Goal: Transaction & Acquisition: Book appointment/travel/reservation

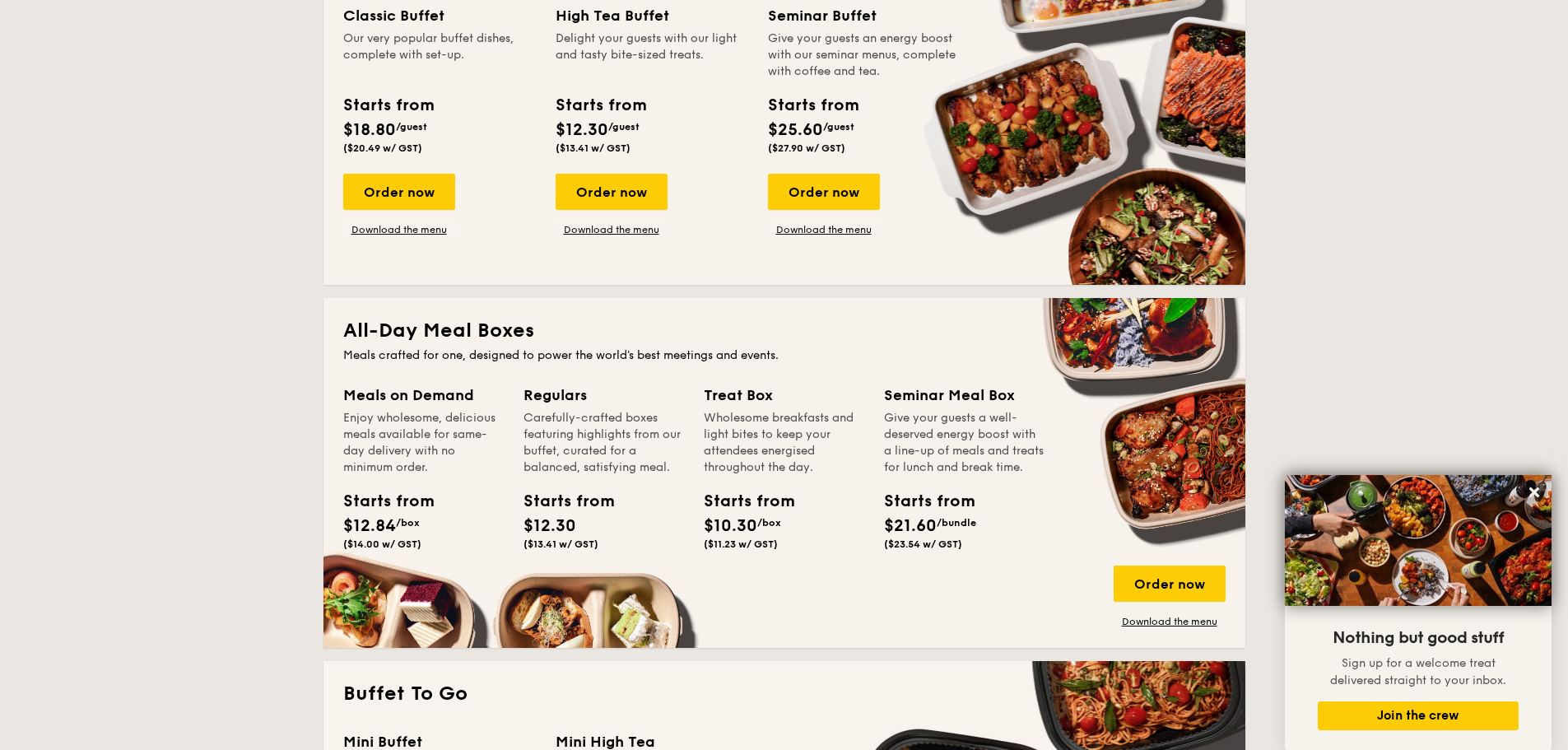
scroll to position [1224, 0]
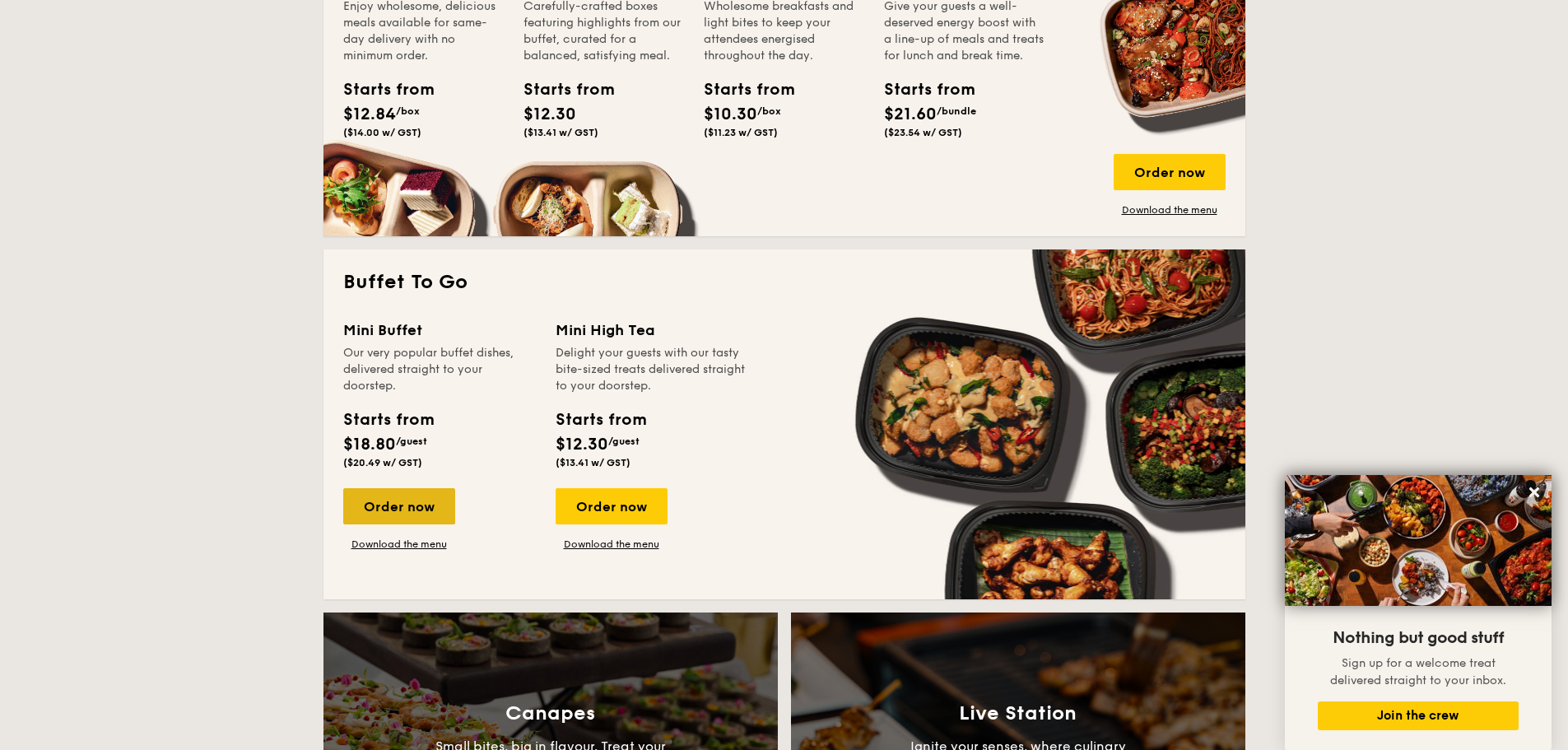
click at [402, 510] on div "Order now" at bounding box center [399, 506] width 112 height 36
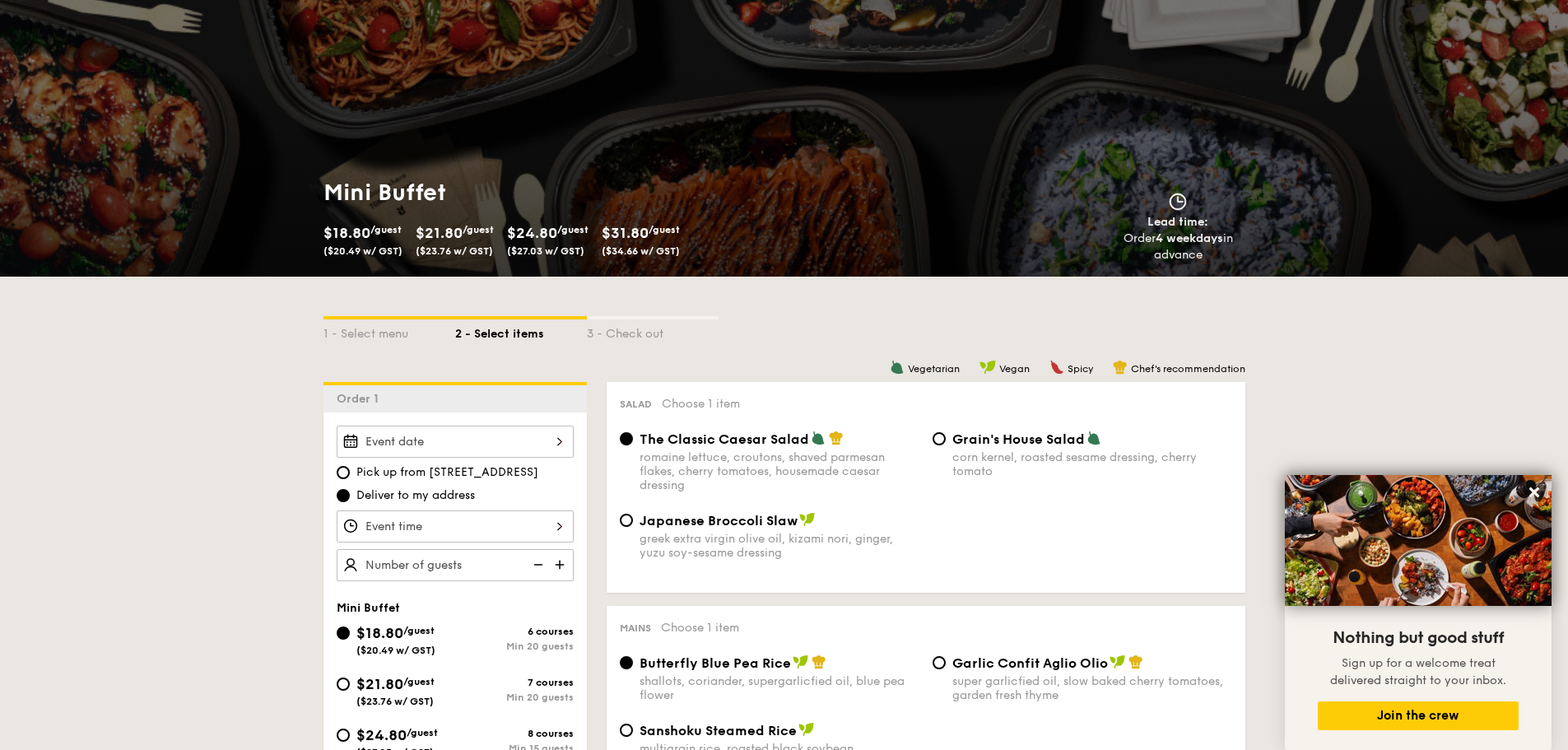
scroll to position [165, 0]
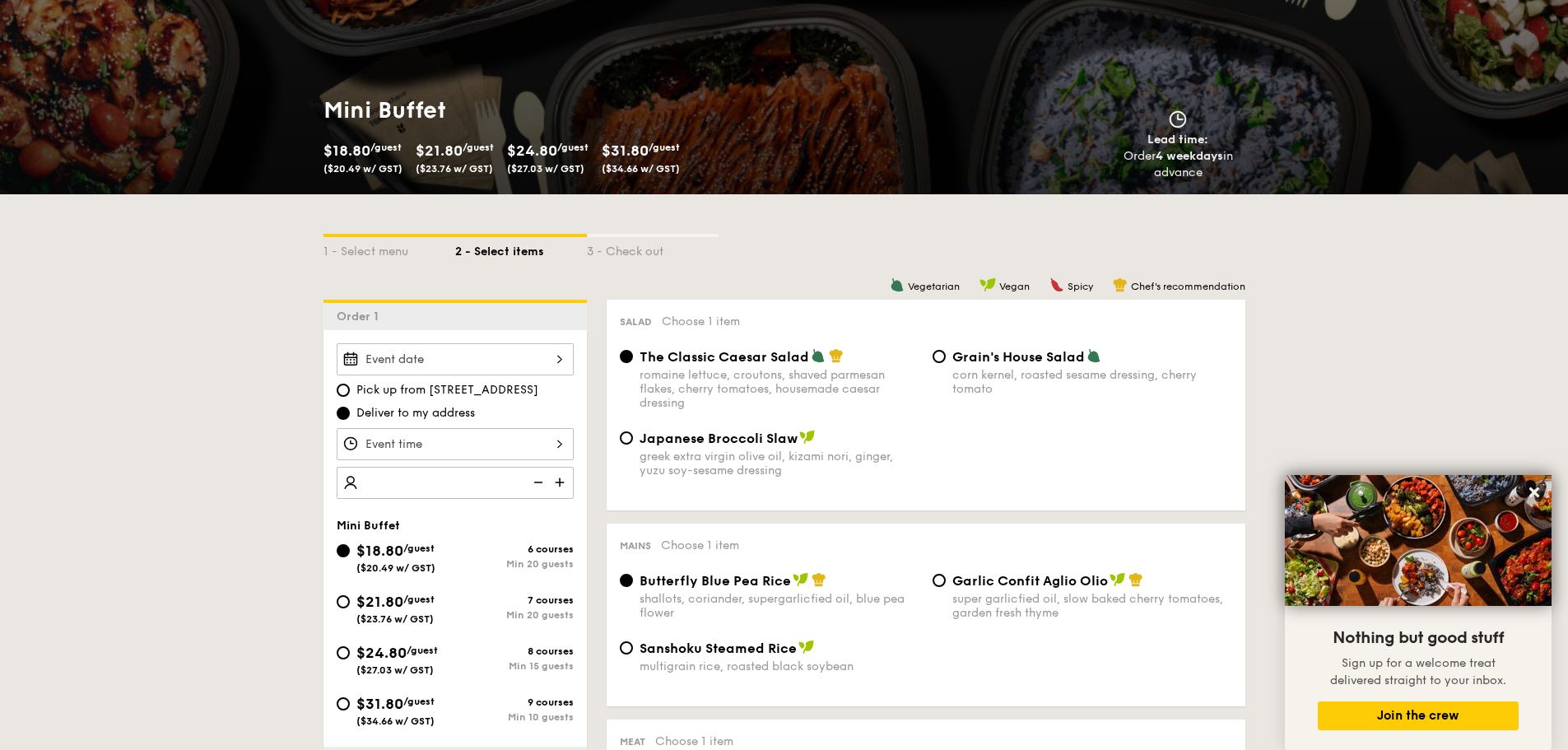
drag, startPoint x: 414, startPoint y: 476, endPoint x: 251, endPoint y: 470, distance: 163.1
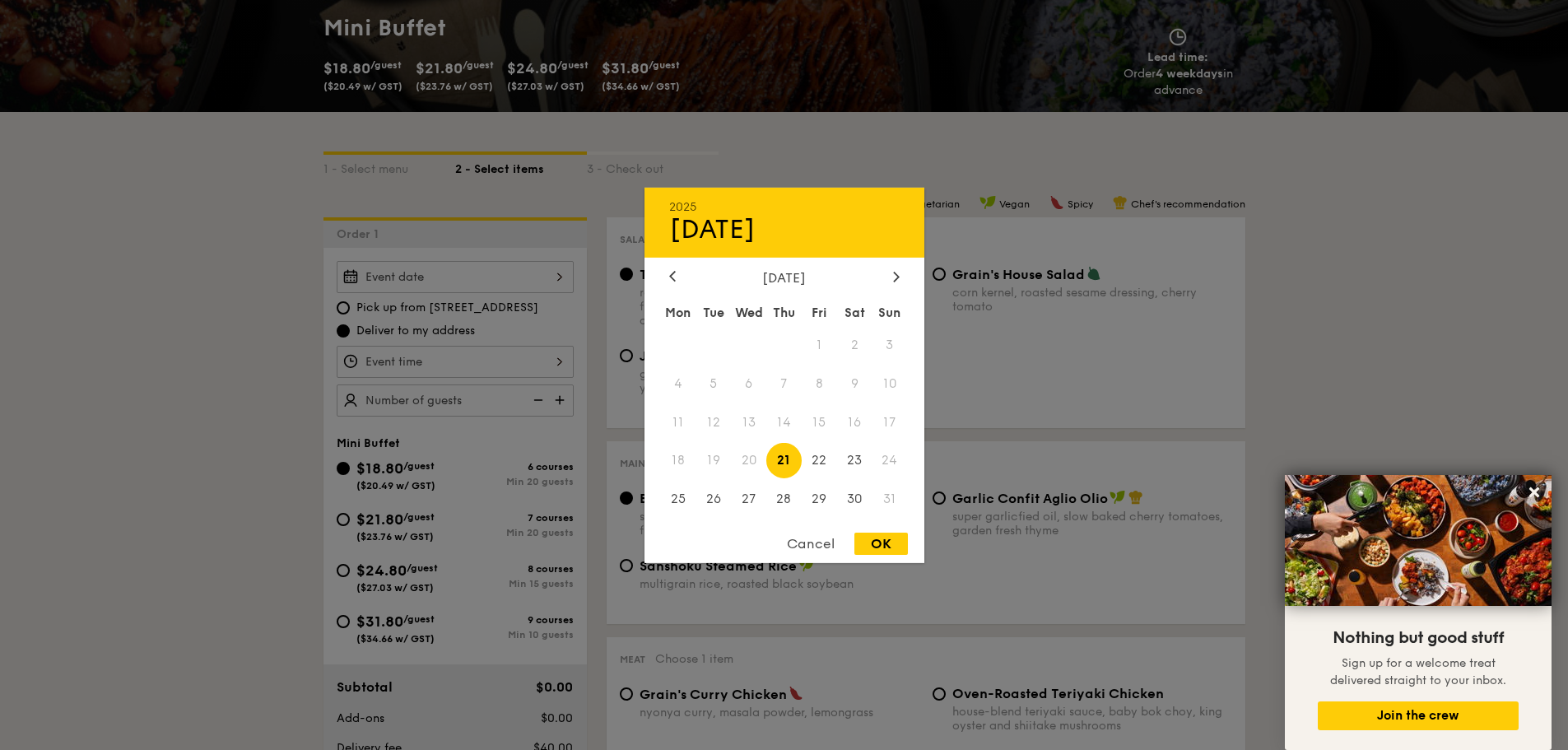
click at [530, 275] on div "2025 Aug [DATE] Tue Wed Thu Fri Sat Sun 1 2 3 4 5 6 7 8 9 10 11 12 13 14 15 16 …" at bounding box center [454, 277] width 237 height 32
click at [889, 267] on div "2025 Aug [DATE] Tue Wed Thu Fri Sat Sun 1 2 3 4 5 6 7 8 9 10 11 12 13 14 15 16 …" at bounding box center [784, 374] width 279 height 376
click at [896, 280] on icon at bounding box center [896, 276] width 7 height 11
click at [679, 496] on span "29" at bounding box center [679, 499] width 35 height 35
click at [881, 538] on div "OK" at bounding box center [881, 543] width 54 height 23
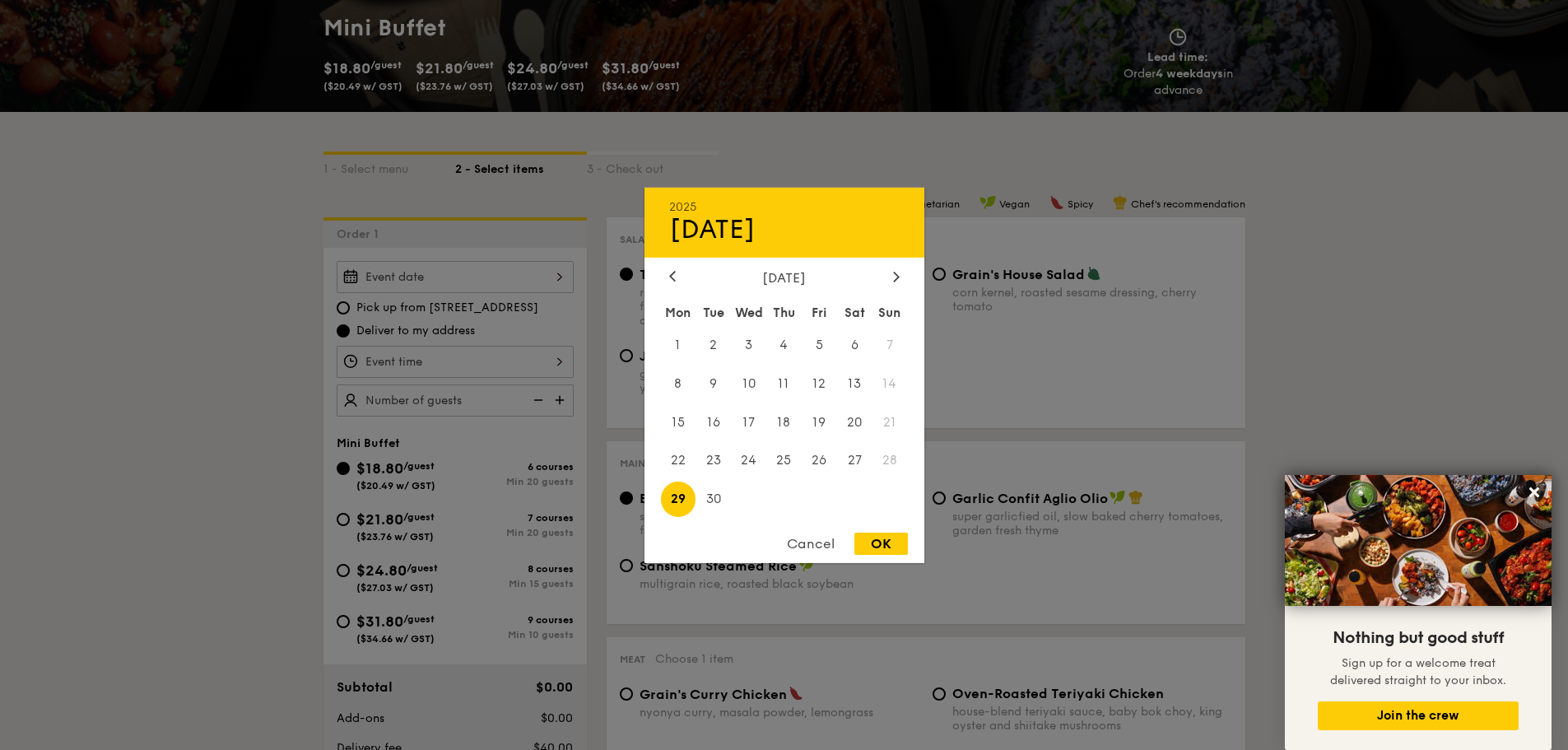
type input "[DATE]"
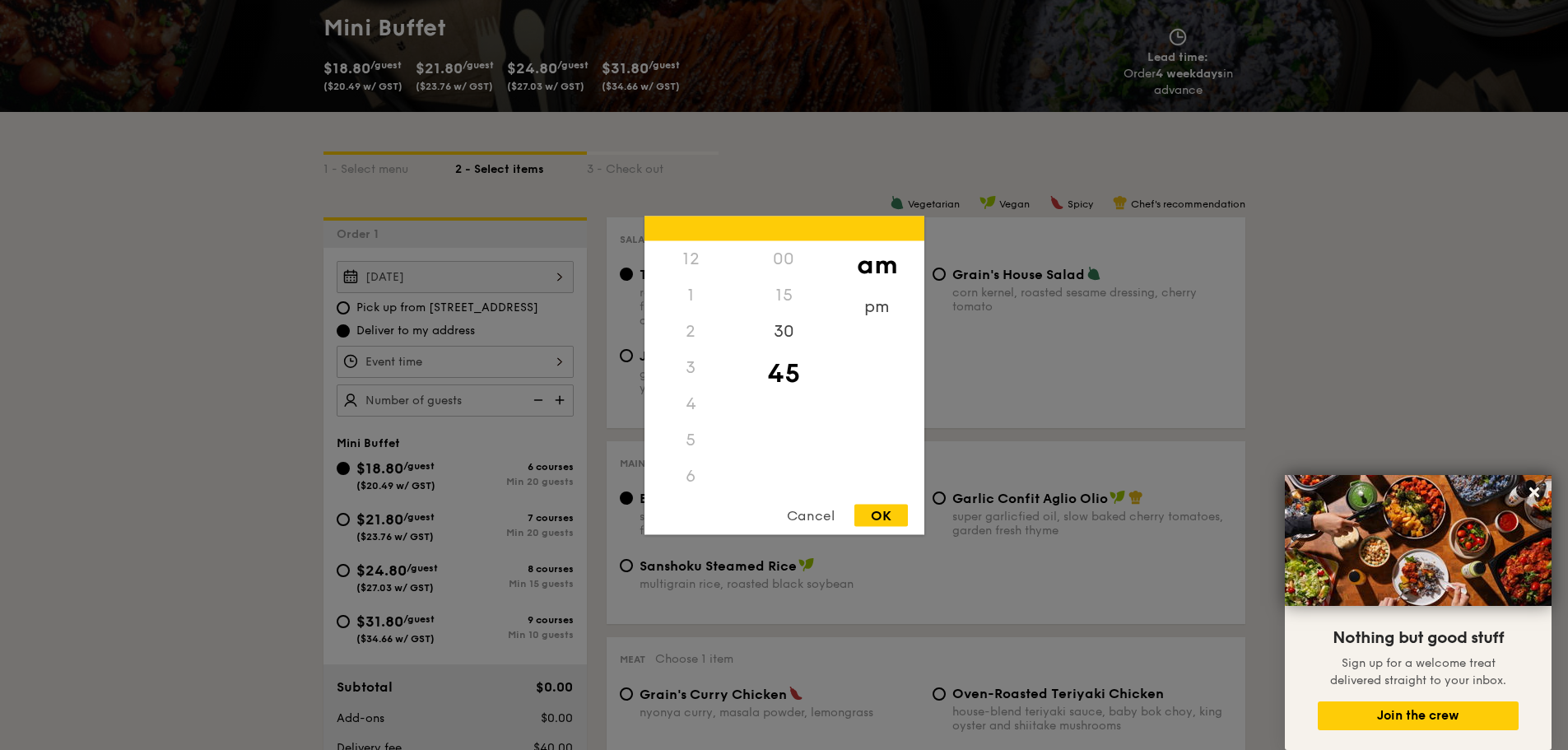
click at [391, 353] on div "12 1 2 3 4 5 6 7 8 9 10 11 00 15 30 45 am pm Cancel OK" at bounding box center [454, 362] width 237 height 32
click at [693, 485] on div "11" at bounding box center [690, 493] width 93 height 48
drag, startPoint x: 714, startPoint y: 398, endPoint x: 724, endPoint y: 331, distance: 67.7
click at [724, 331] on div "12 1 2 3 4 5 6 7 8 9 10 11" at bounding box center [690, 366] width 93 height 251
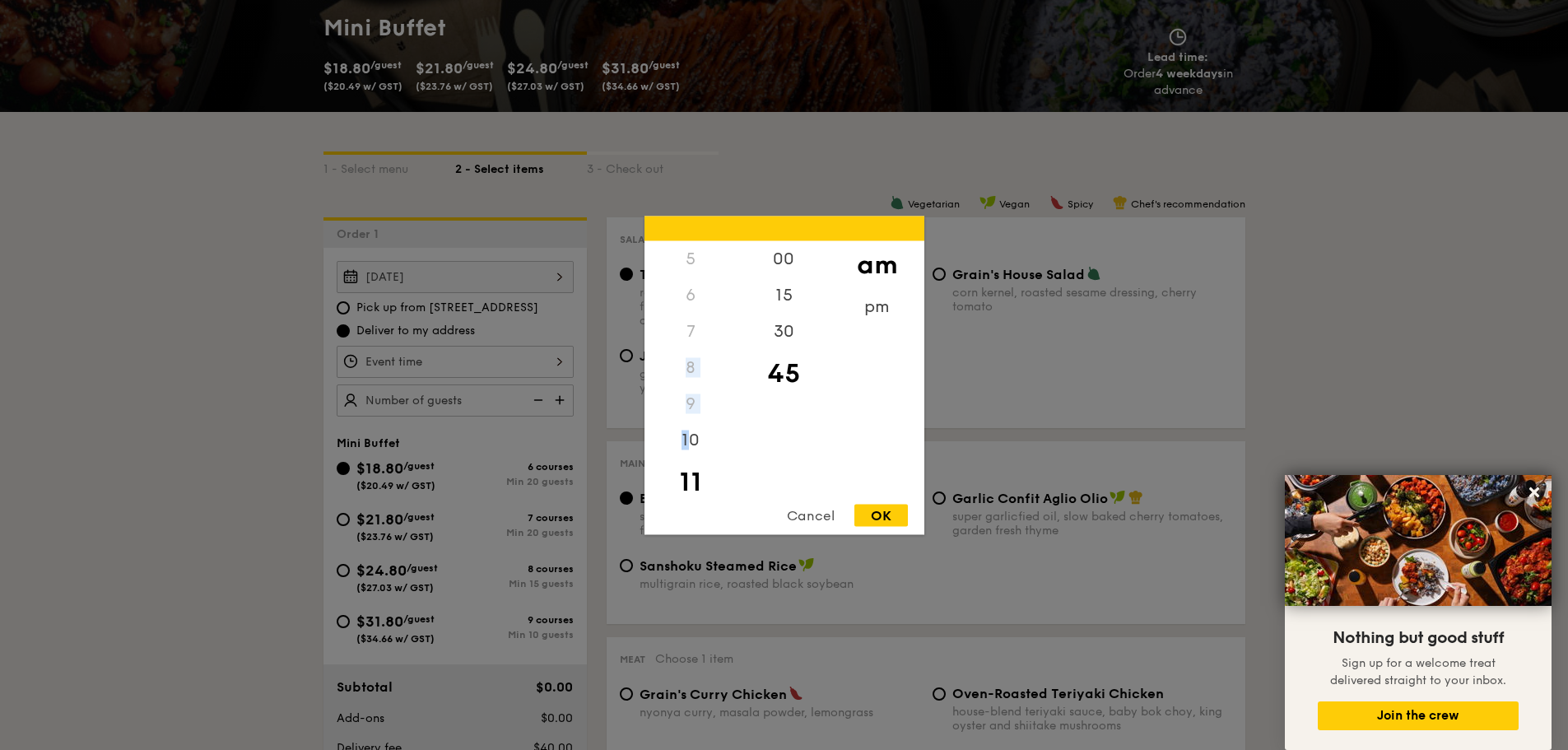
scroll to position [195, 0]
click at [699, 473] on div "11" at bounding box center [690, 467] width 93 height 48
click at [884, 511] on div "OK" at bounding box center [881, 515] width 54 height 23
type input "11:45AM"
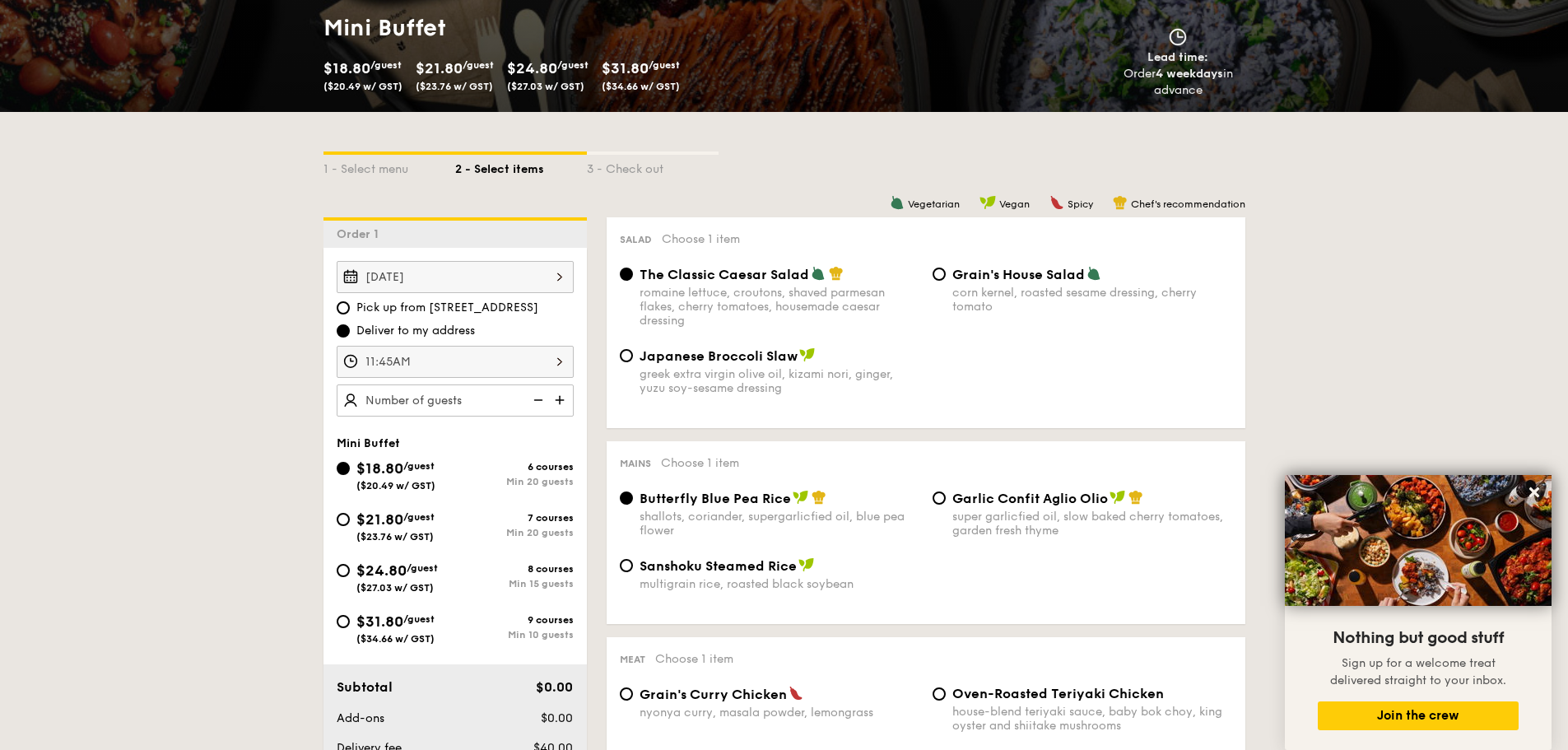
click at [558, 397] on img at bounding box center [561, 399] width 25 height 31
click at [541, 402] on img at bounding box center [537, 399] width 25 height 31
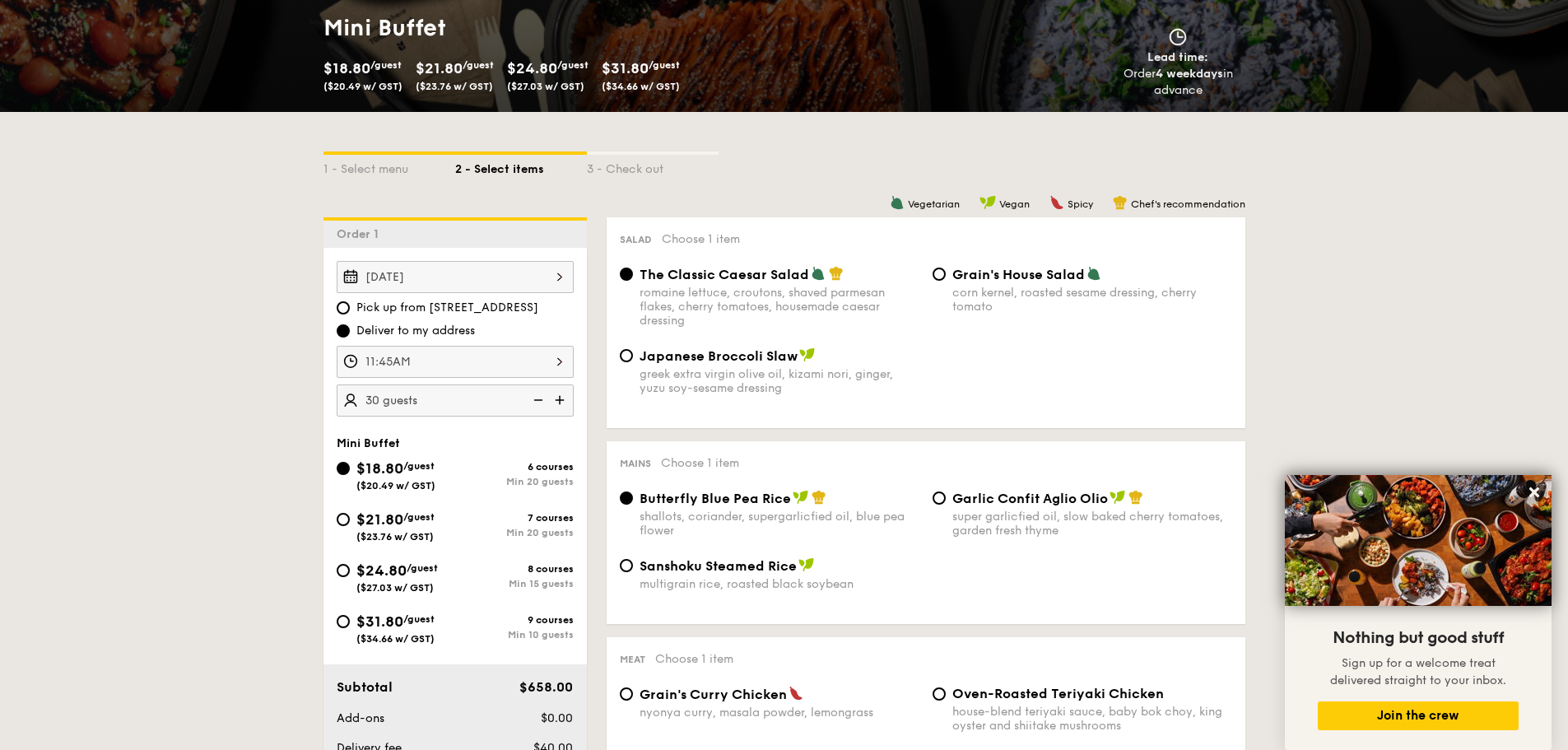
click at [540, 402] on img at bounding box center [537, 399] width 25 height 31
type input "20 guests"
click at [540, 402] on img at bounding box center [537, 399] width 25 height 31
click at [540, 400] on img at bounding box center [537, 399] width 25 height 31
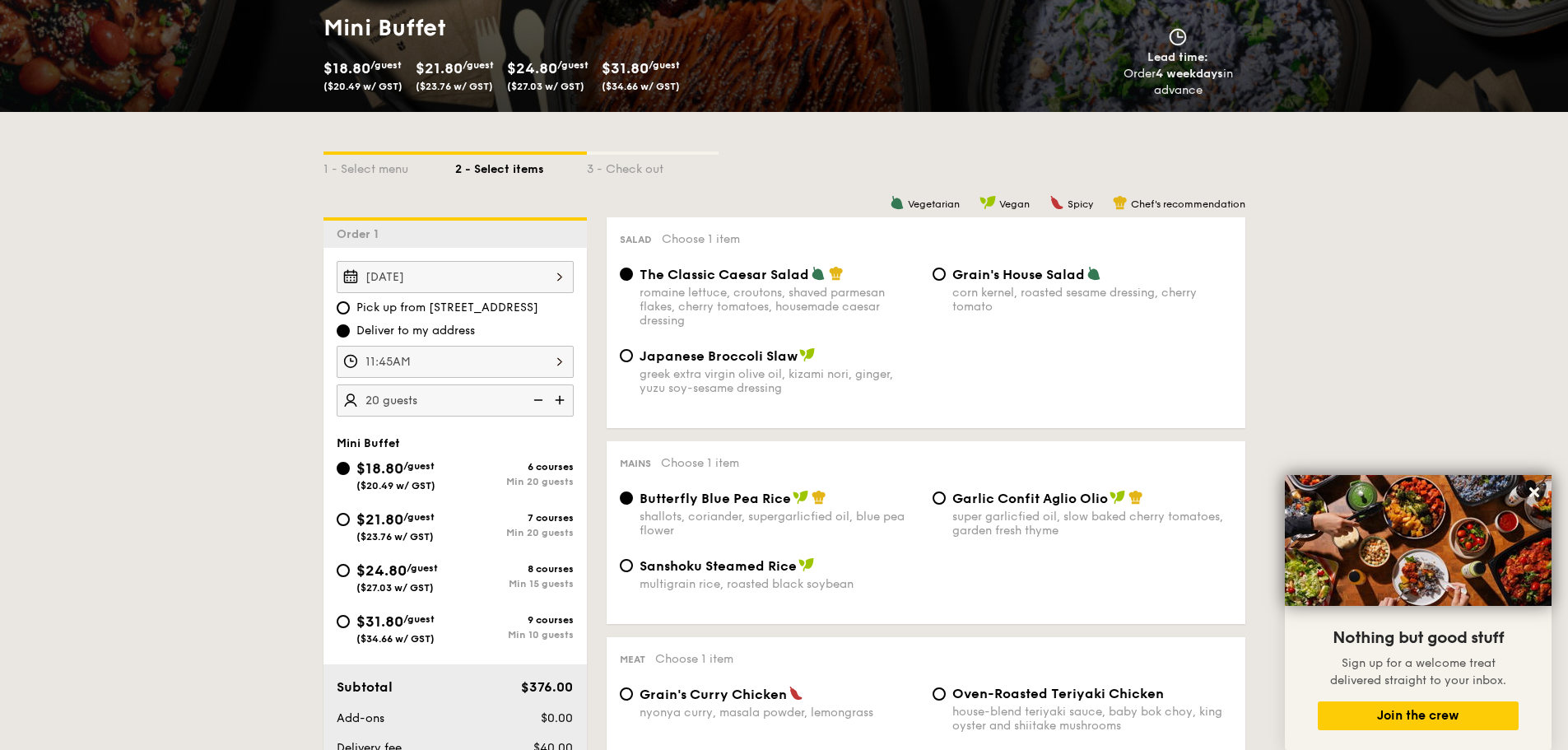
click at [536, 398] on img at bounding box center [537, 399] width 25 height 31
click at [535, 398] on img at bounding box center [537, 399] width 25 height 31
click at [526, 405] on img at bounding box center [537, 399] width 25 height 31
click at [397, 627] on span "$31.80" at bounding box center [380, 622] width 47 height 18
click at [350, 627] on input "$31.80 /guest ($34.66 w/ GST) 9 courses Min 10 guests" at bounding box center [343, 622] width 13 height 13
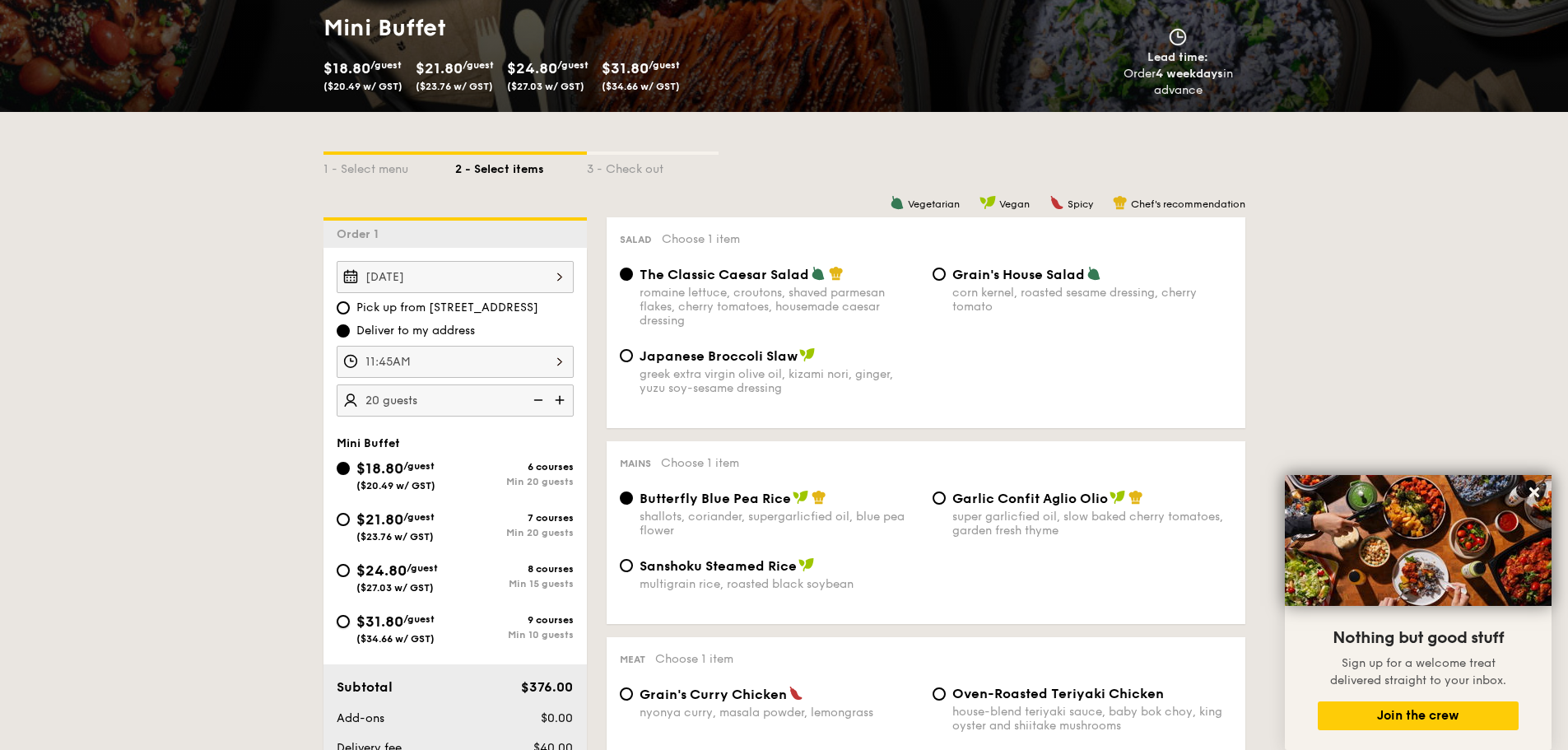
radio input "true"
radio input "false"
radio input "true"
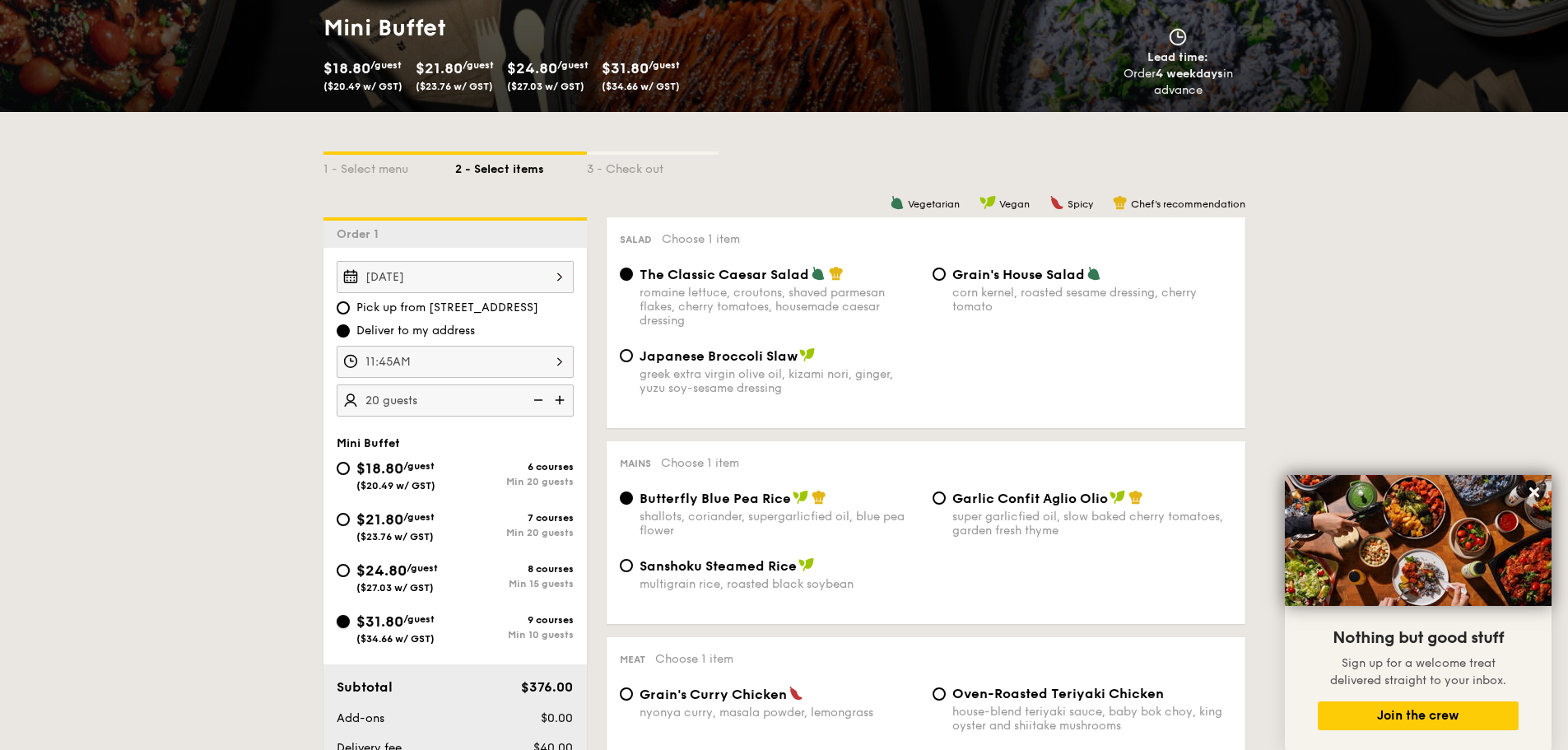
radio input "true"
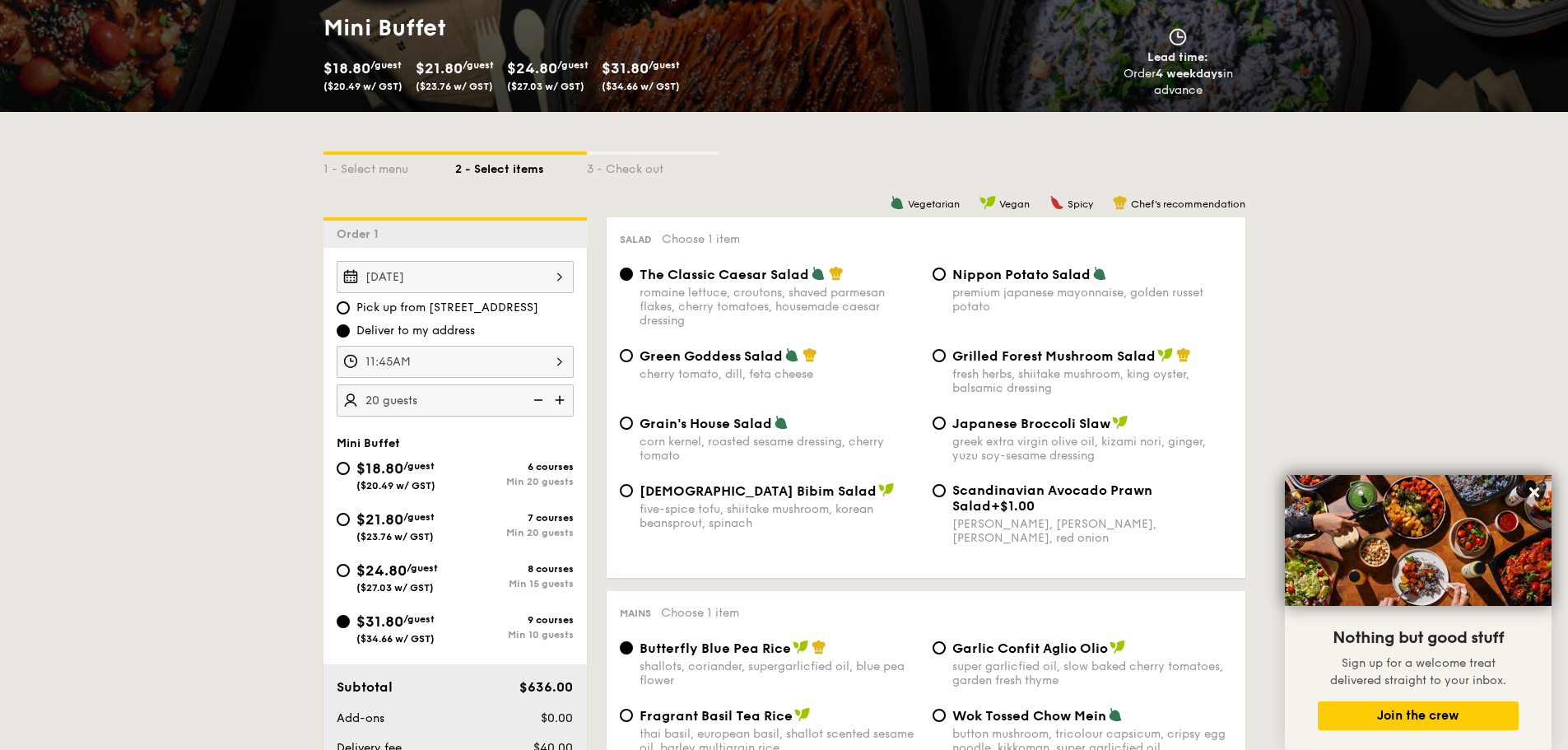
click at [543, 399] on img at bounding box center [537, 399] width 25 height 31
type input "10 guests"
click at [424, 577] on div "$24.80 /guest ($27.03 w/ GST)" at bounding box center [397, 576] width 81 height 34
click at [350, 577] on input "$24.80 /guest ($27.03 w/ GST) 8 courses Min 15 guests" at bounding box center [343, 571] width 13 height 13
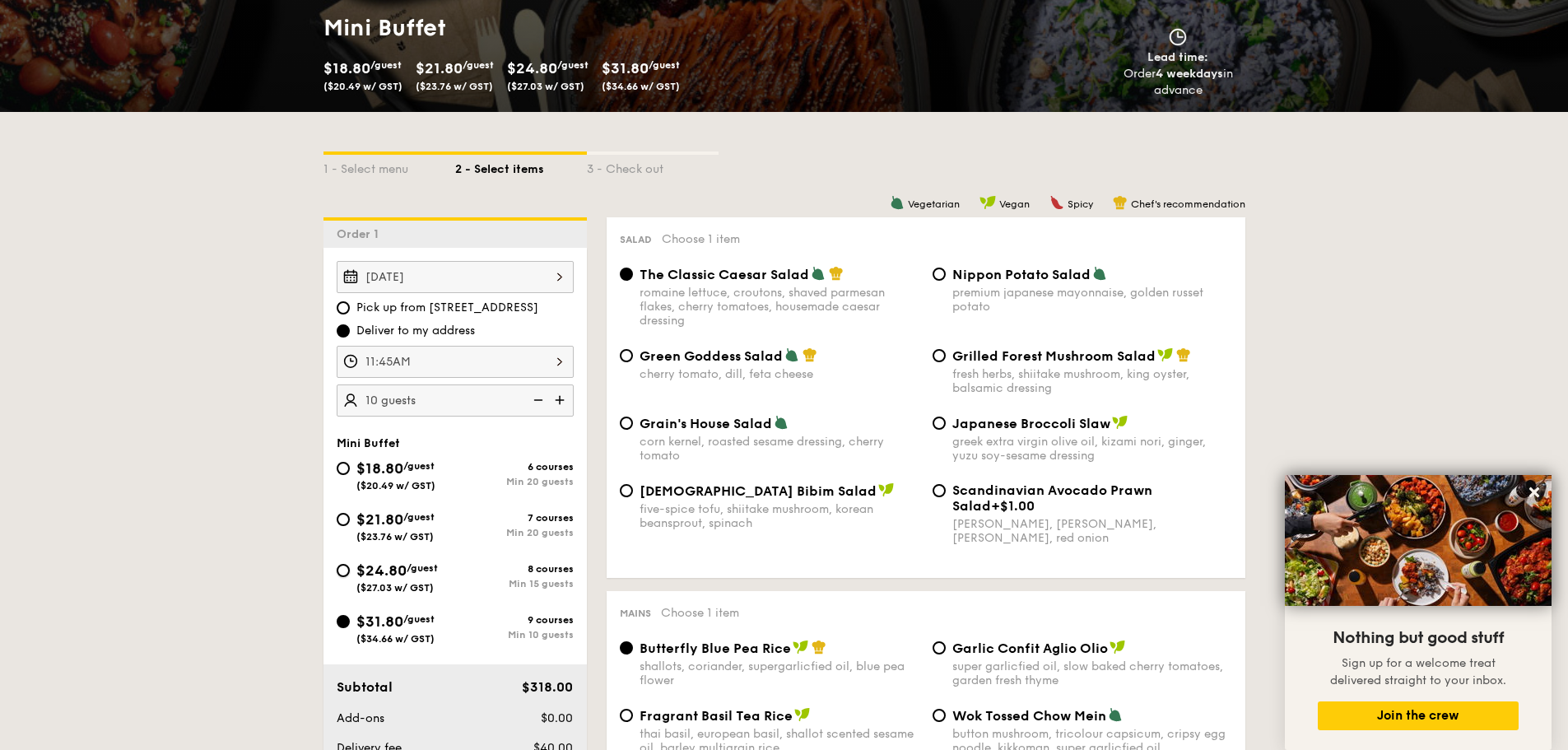
radio input "true"
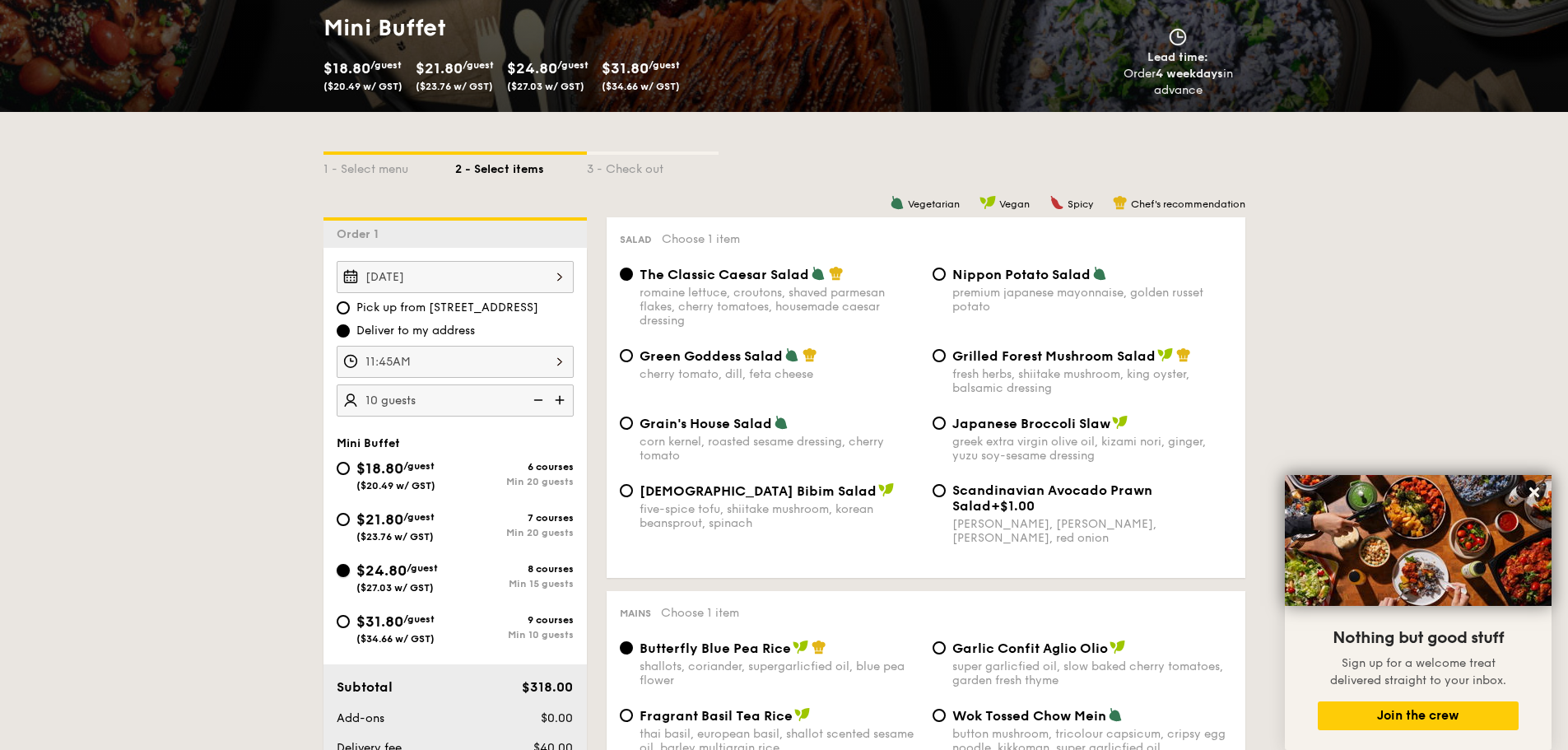
radio input "true"
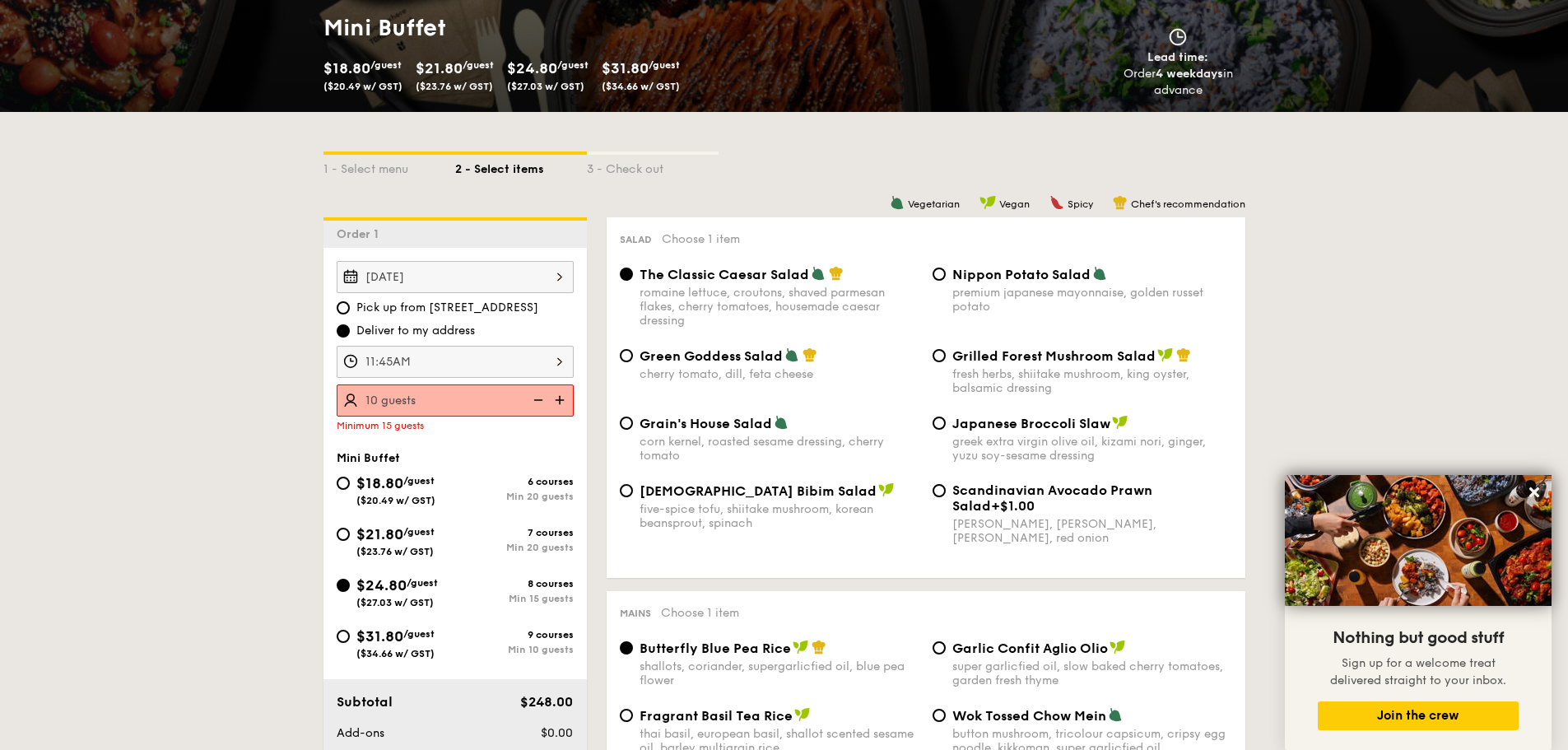
click at [561, 400] on img at bounding box center [561, 399] width 25 height 31
type input "15 guests"
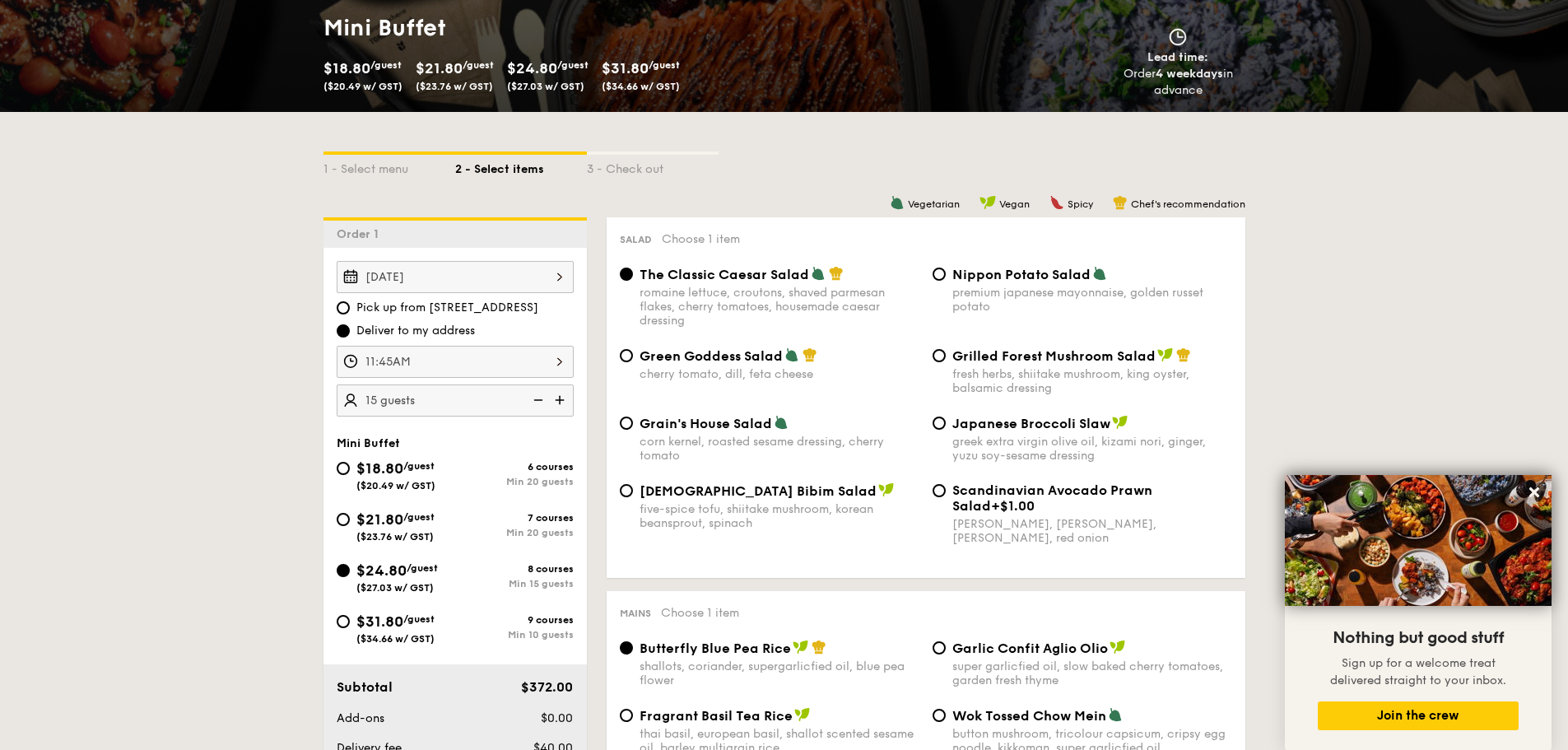
click at [370, 618] on span "$31.80" at bounding box center [380, 622] width 47 height 18
click at [350, 618] on input "$31.80 /guest ($34.66 w/ GST) 9 courses Min 10 guests" at bounding box center [343, 622] width 13 height 13
radio input "true"
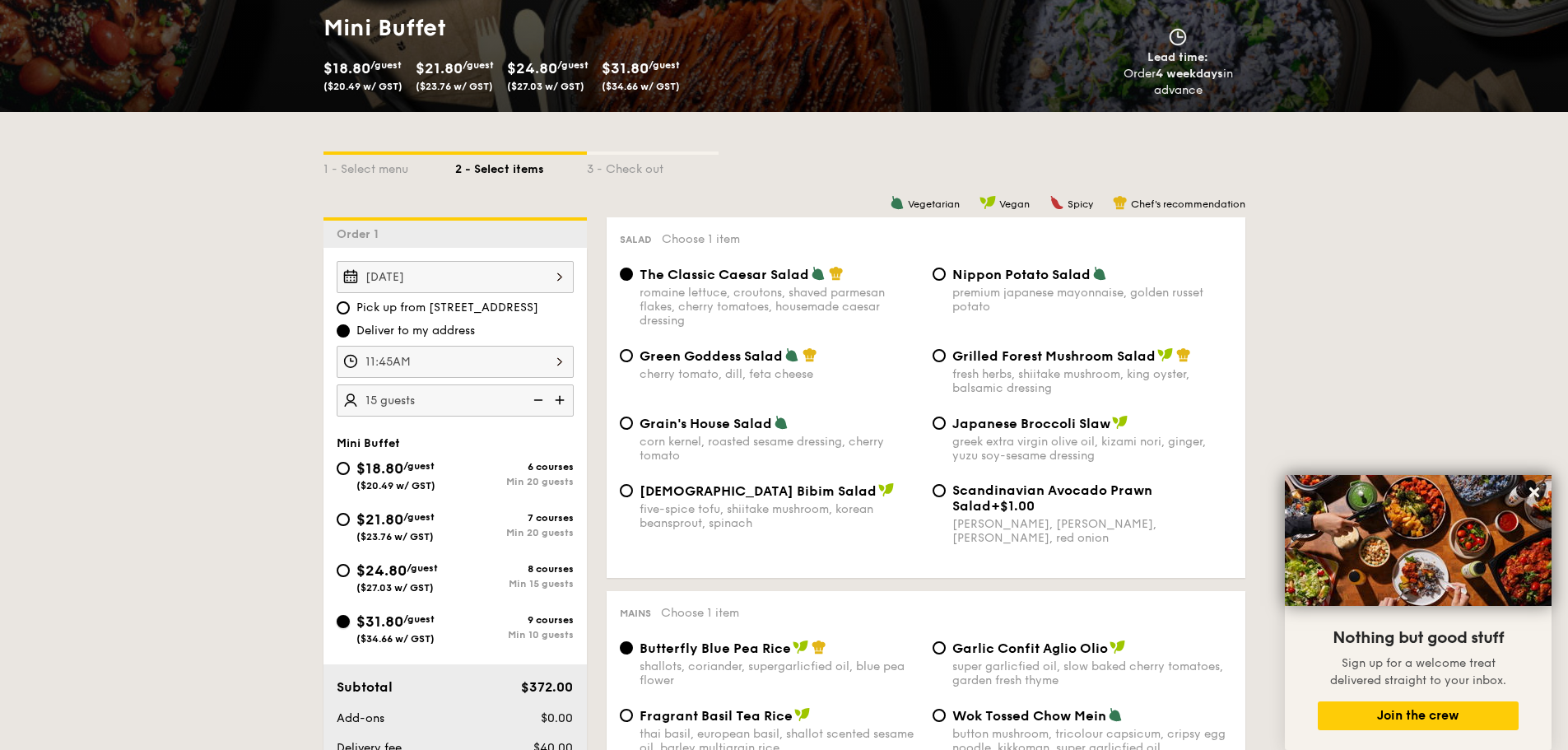
radio input "true"
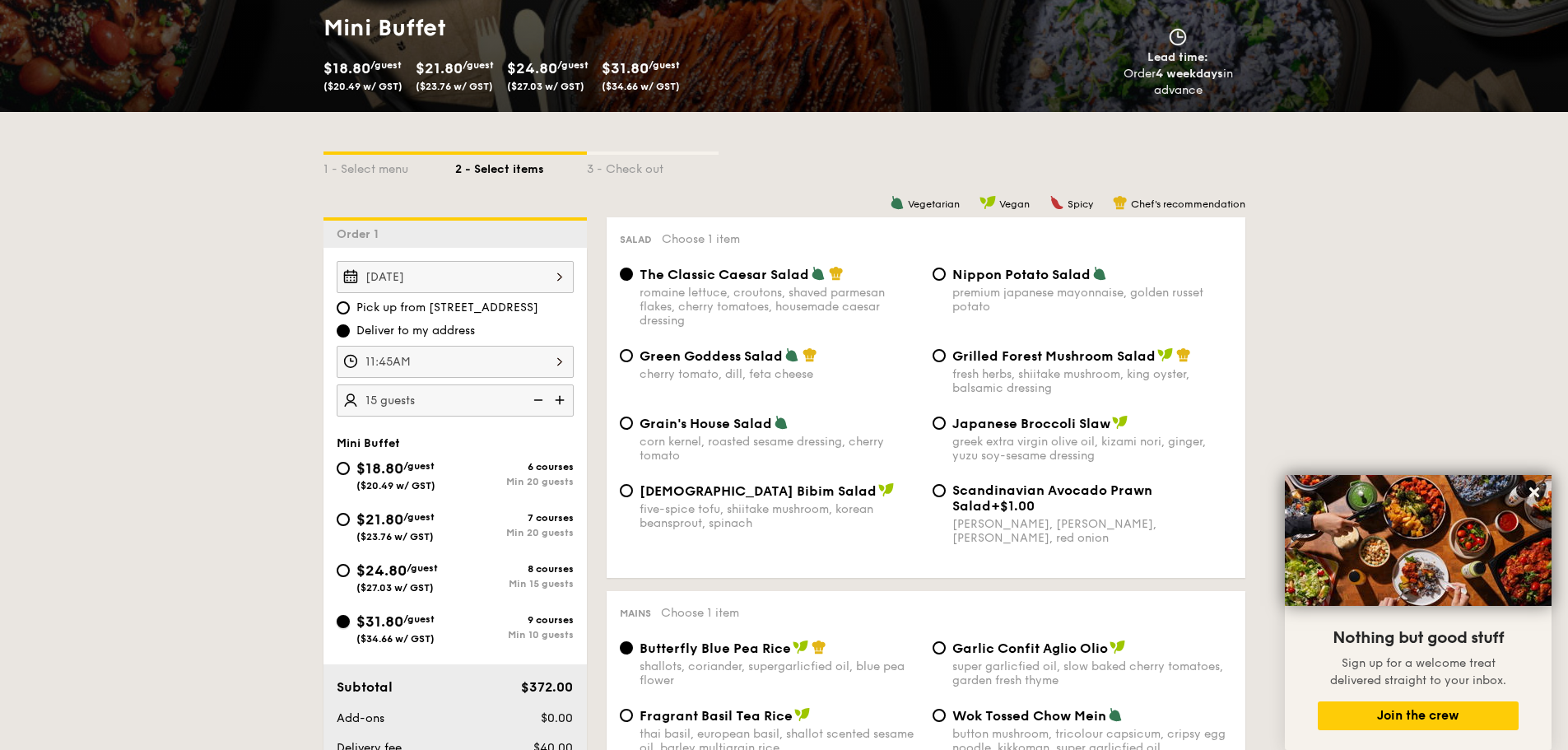
radio input "true"
click at [539, 402] on img at bounding box center [537, 399] width 25 height 31
type input "10 guests"
click at [973, 378] on div "fresh herbs, shiitake mushroom, king oyster, balsamic dressing" at bounding box center [1092, 381] width 279 height 28
click at [945, 362] on input "Grilled Forest Mushroom Salad fresh herbs, shiitake mushroom, king oyster, bals…" at bounding box center [939, 356] width 13 height 13
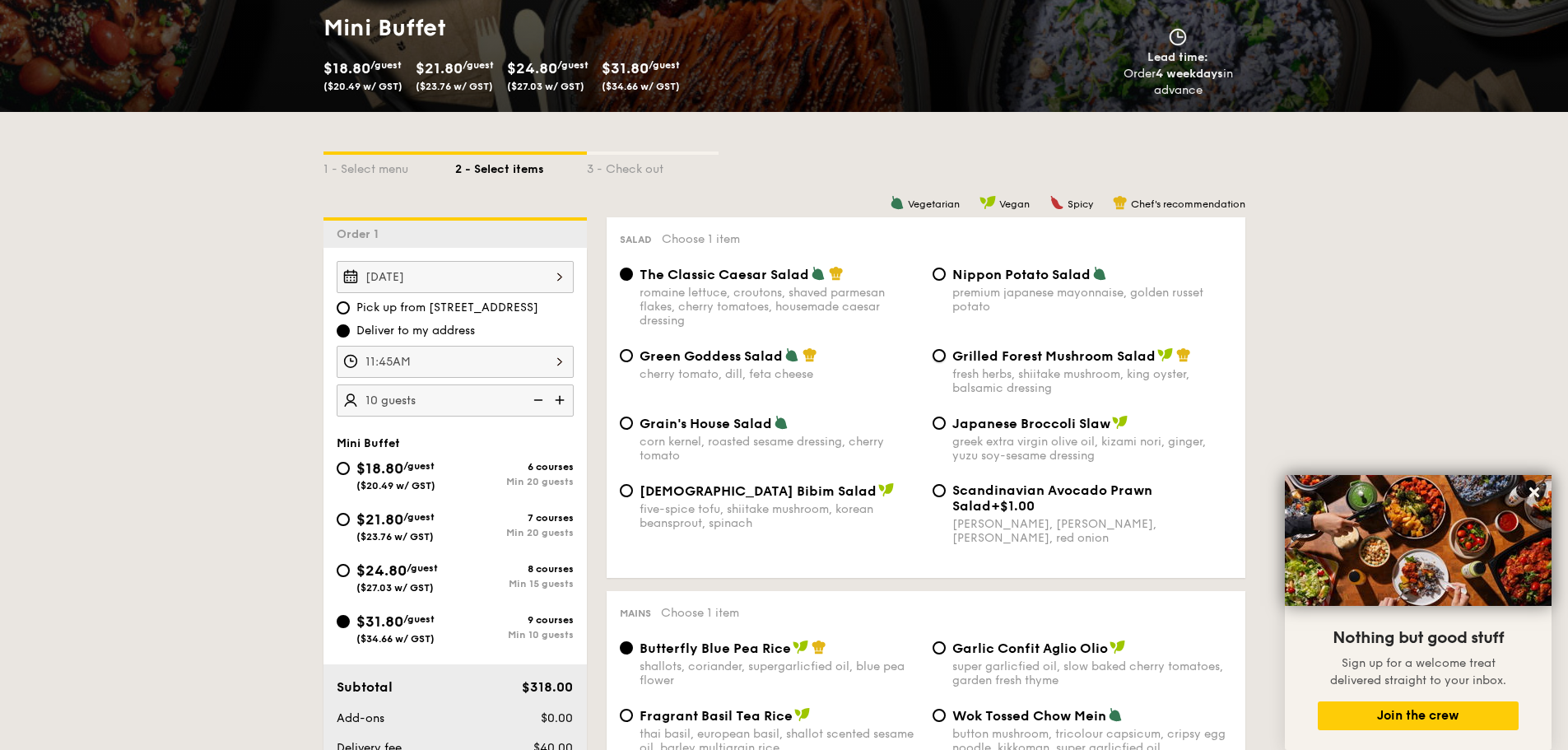
radio input "true"
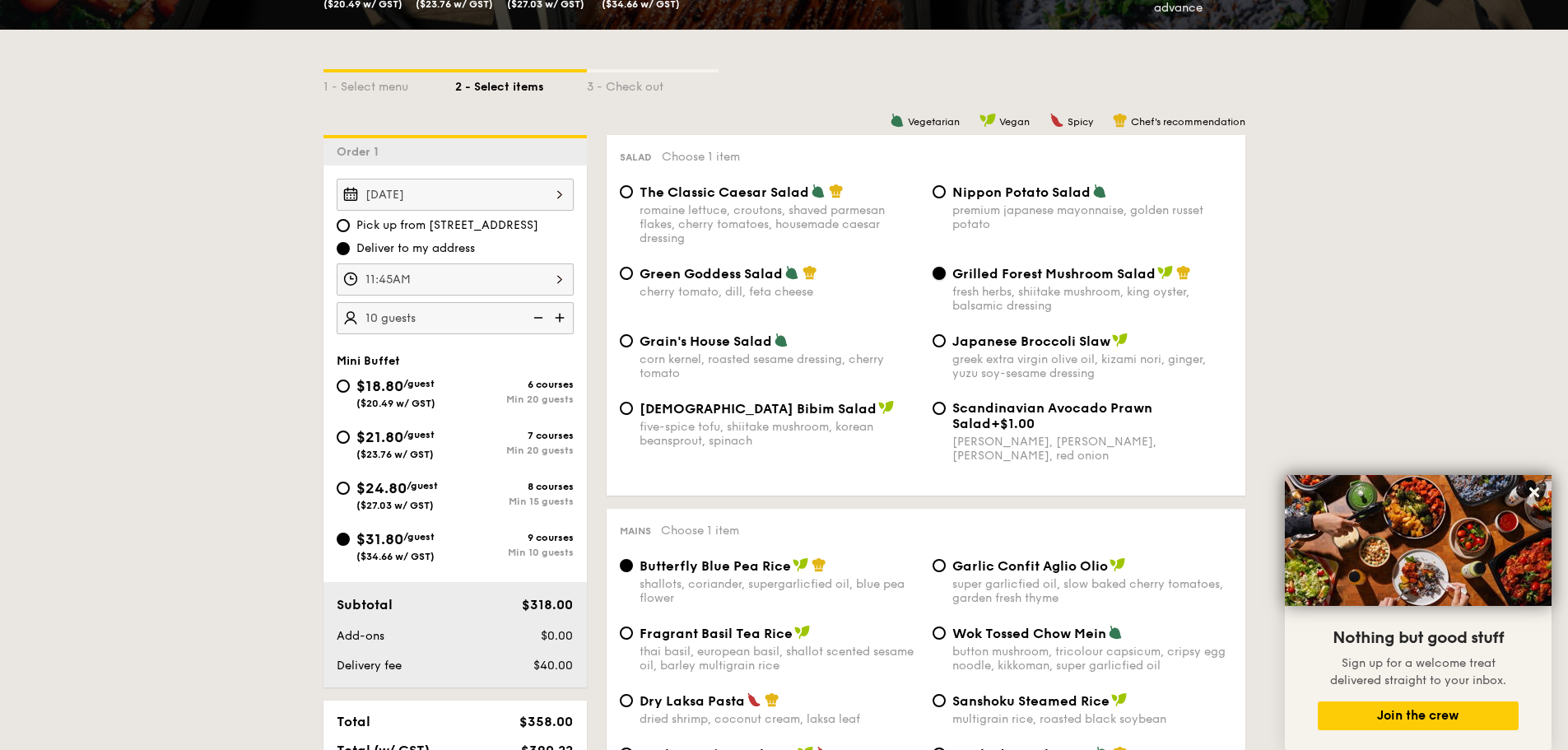
scroll to position [494, 0]
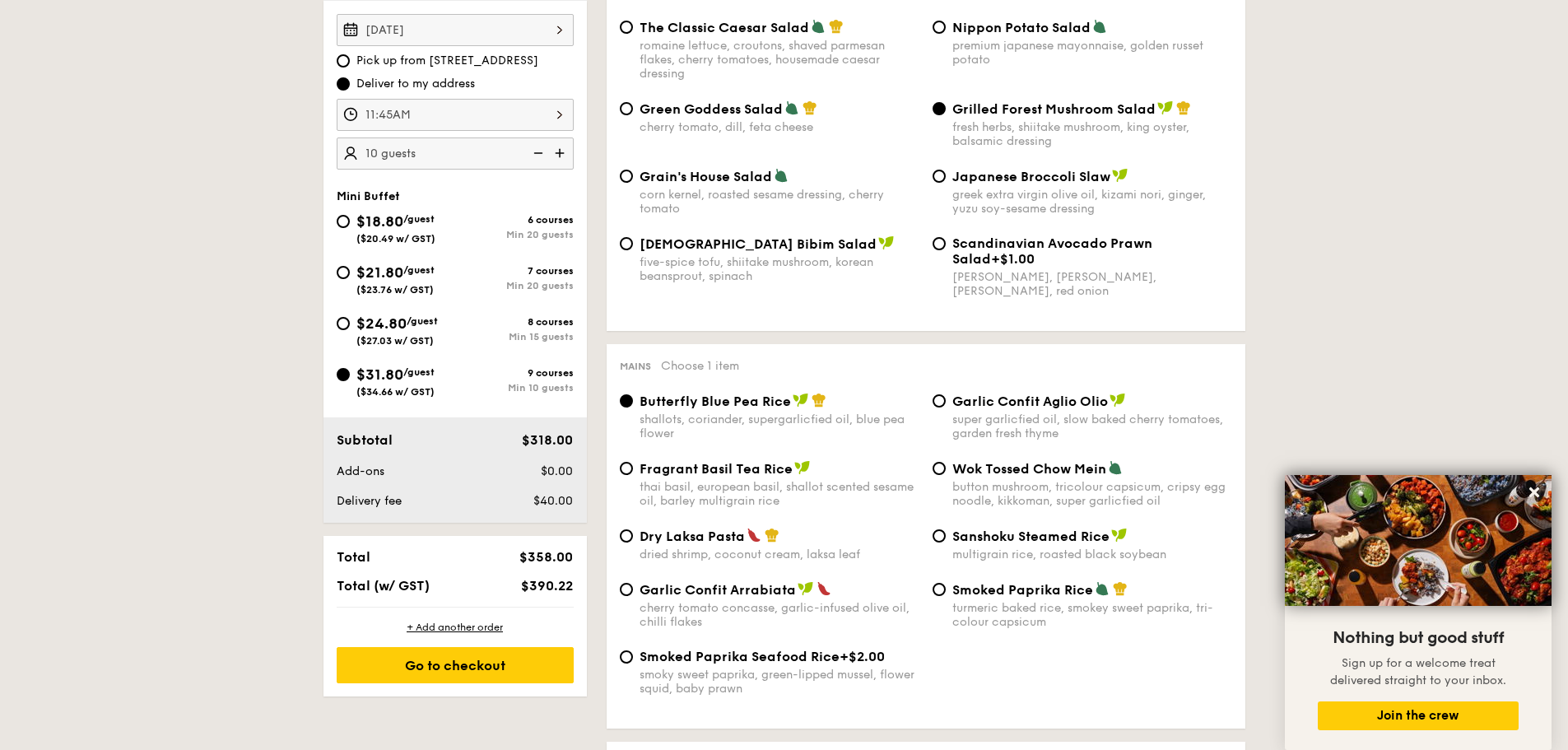
click at [749, 266] on div "five-spice tofu, shiitake mushroom, korean beansprout, spinach" at bounding box center [779, 269] width 279 height 28
click at [633, 250] on input "Korean Bibim Salad five-spice tofu, shiitake mushroom, korean beansprout, spina…" at bounding box center [627, 244] width 13 height 13
radio input "true"
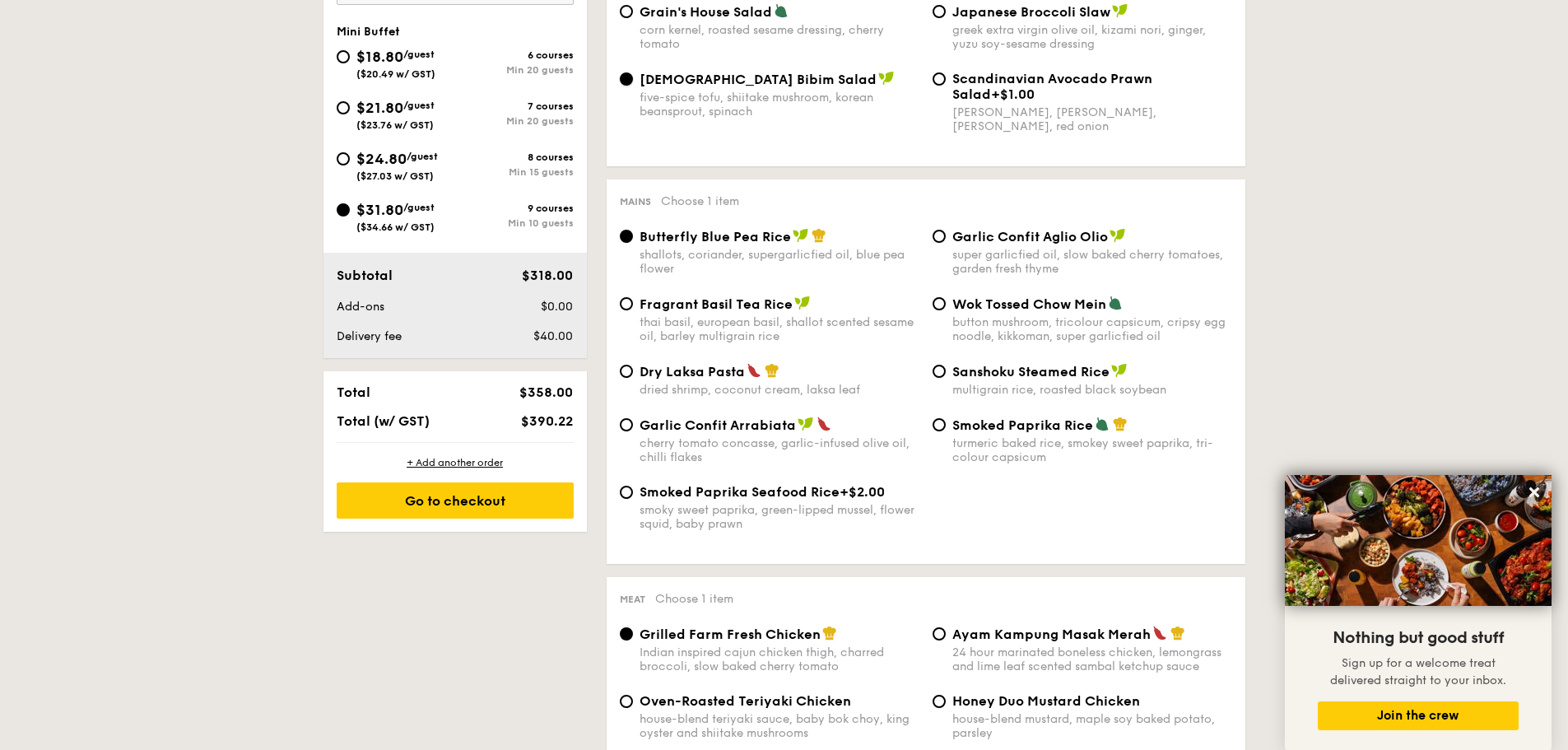
scroll to position [741, 0]
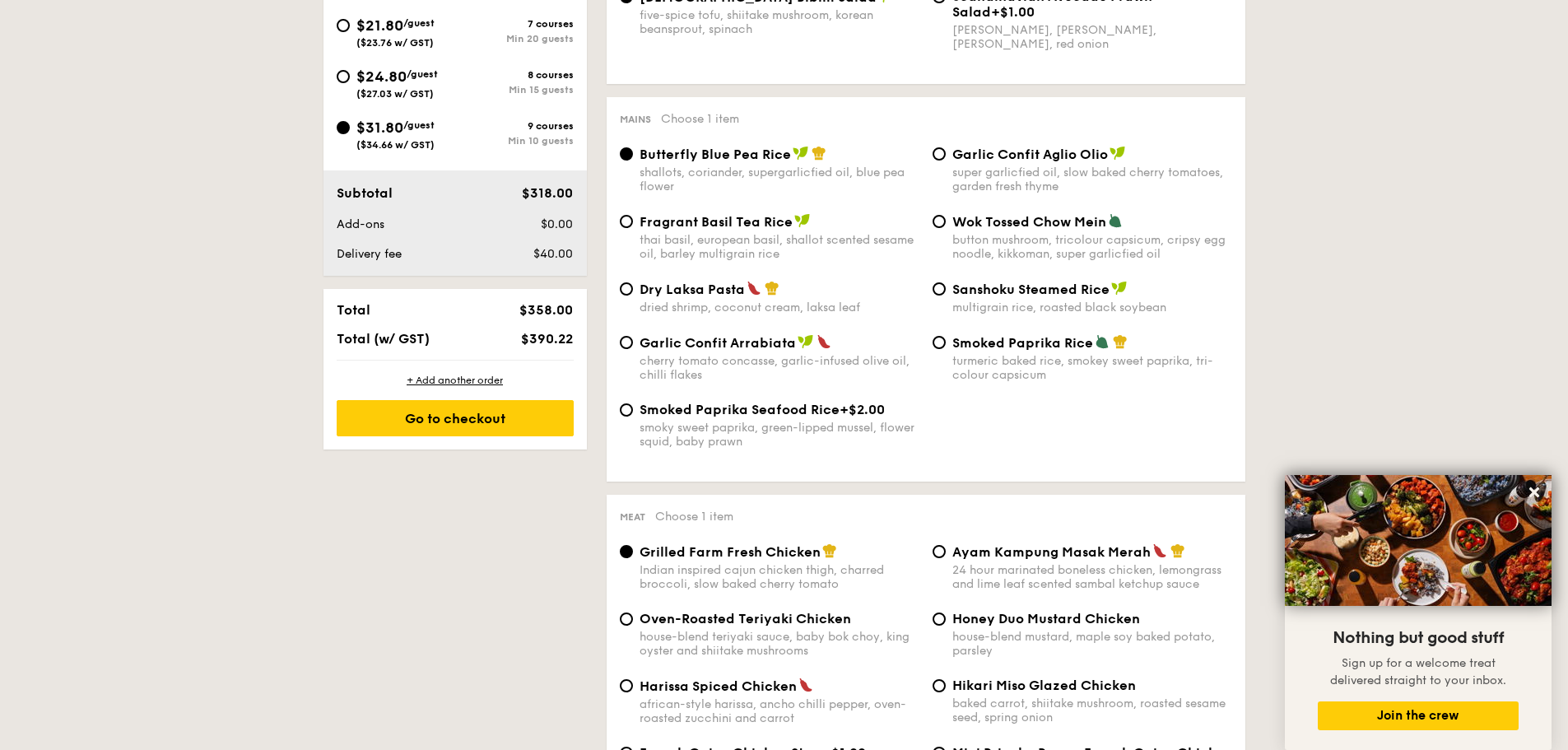
click at [715, 300] on div "Dry Laksa Pasta dried shrimp, coconut cream, laksa leaf" at bounding box center [779, 297] width 279 height 33
click at [633, 295] on input "Dry Laksa Pasta dried shrimp, coconut cream, laksa leaf" at bounding box center [627, 289] width 13 height 13
radio input "true"
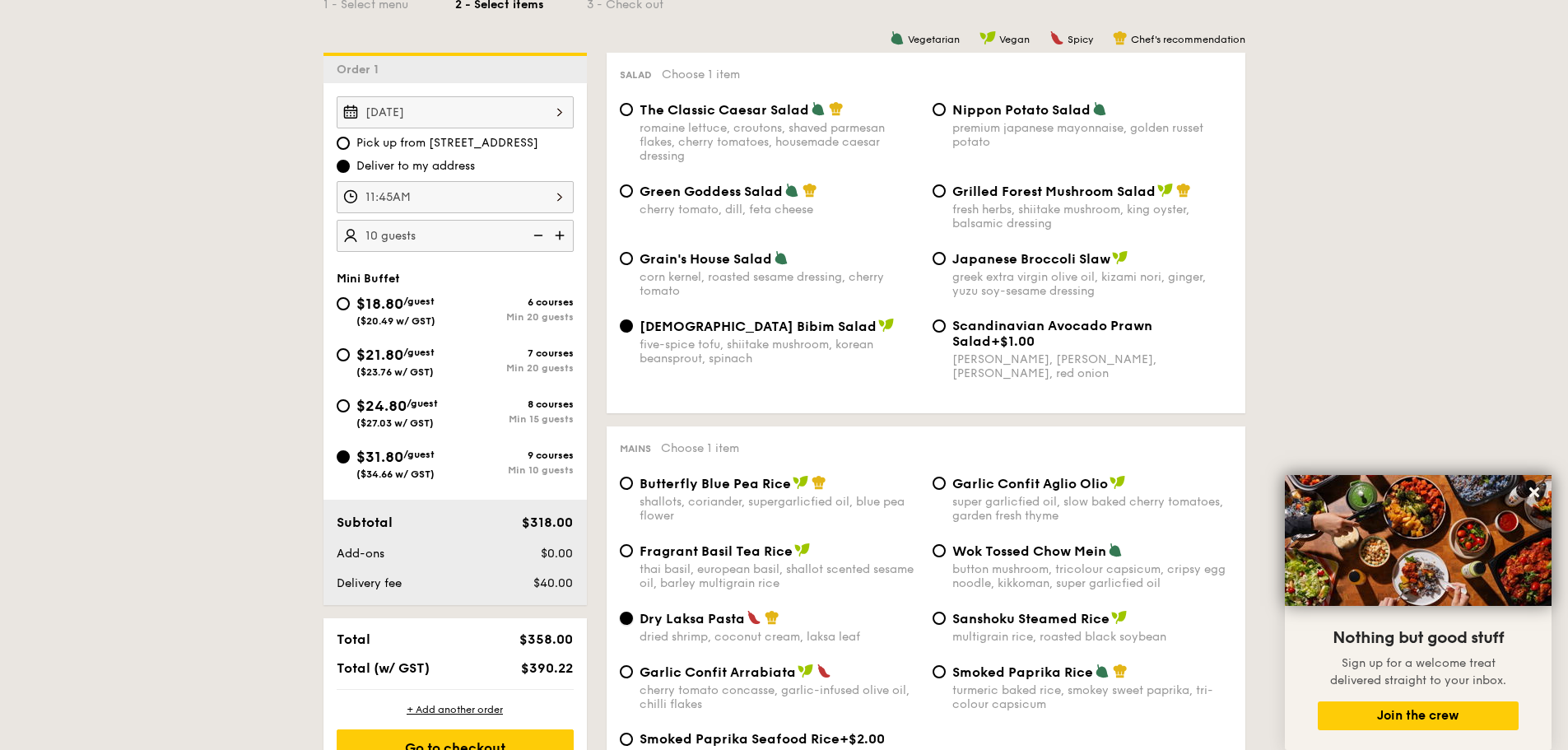
scroll to position [824, 0]
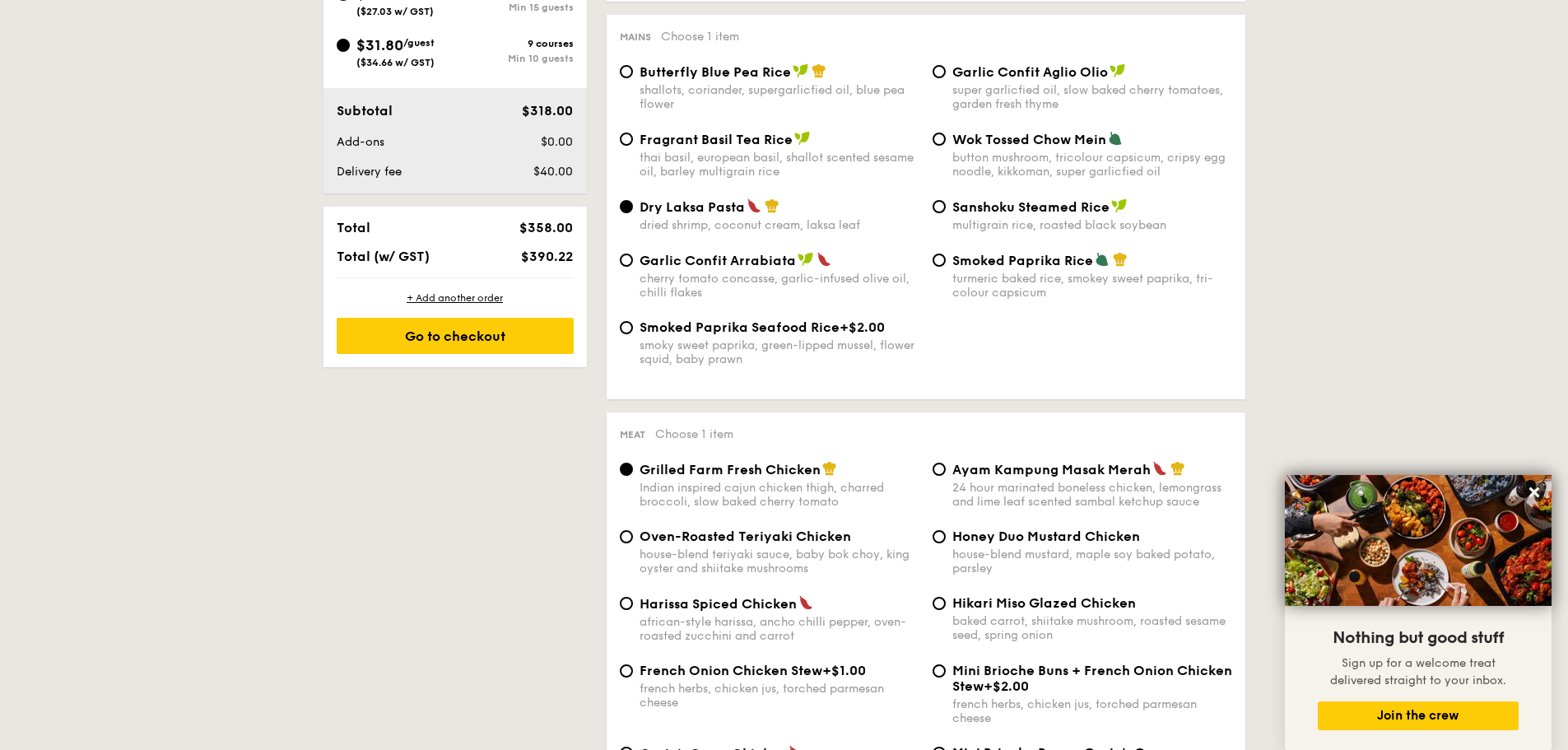
click at [700, 71] on span "Butterfly Blue Pea Rice" at bounding box center [715, 72] width 151 height 16
click at [633, 71] on input "Butterfly Blue Pea Rice shallots, coriander, supergarlicfied oil, blue pea flow…" at bounding box center [627, 72] width 13 height 13
radio input "true"
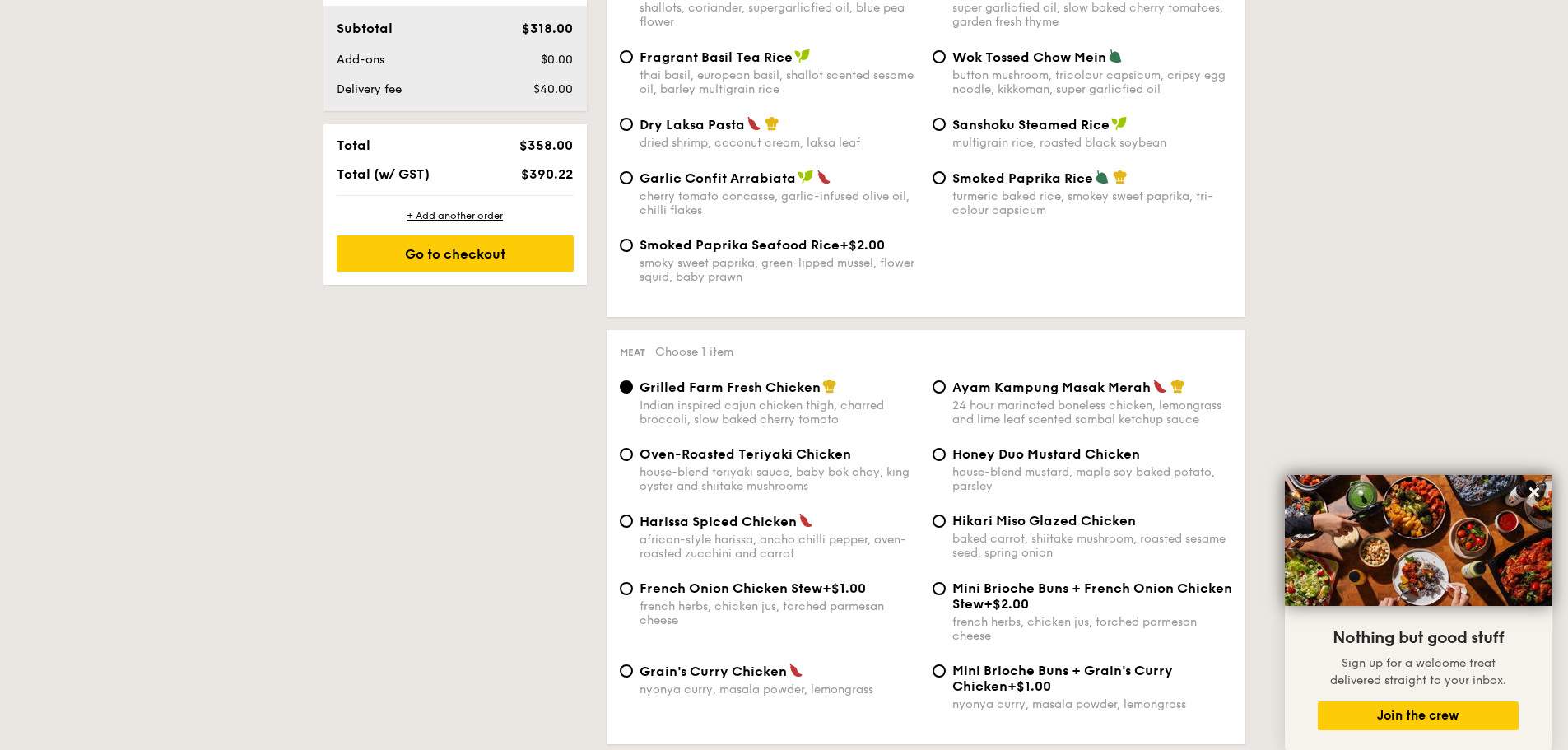
scroll to position [1071, 0]
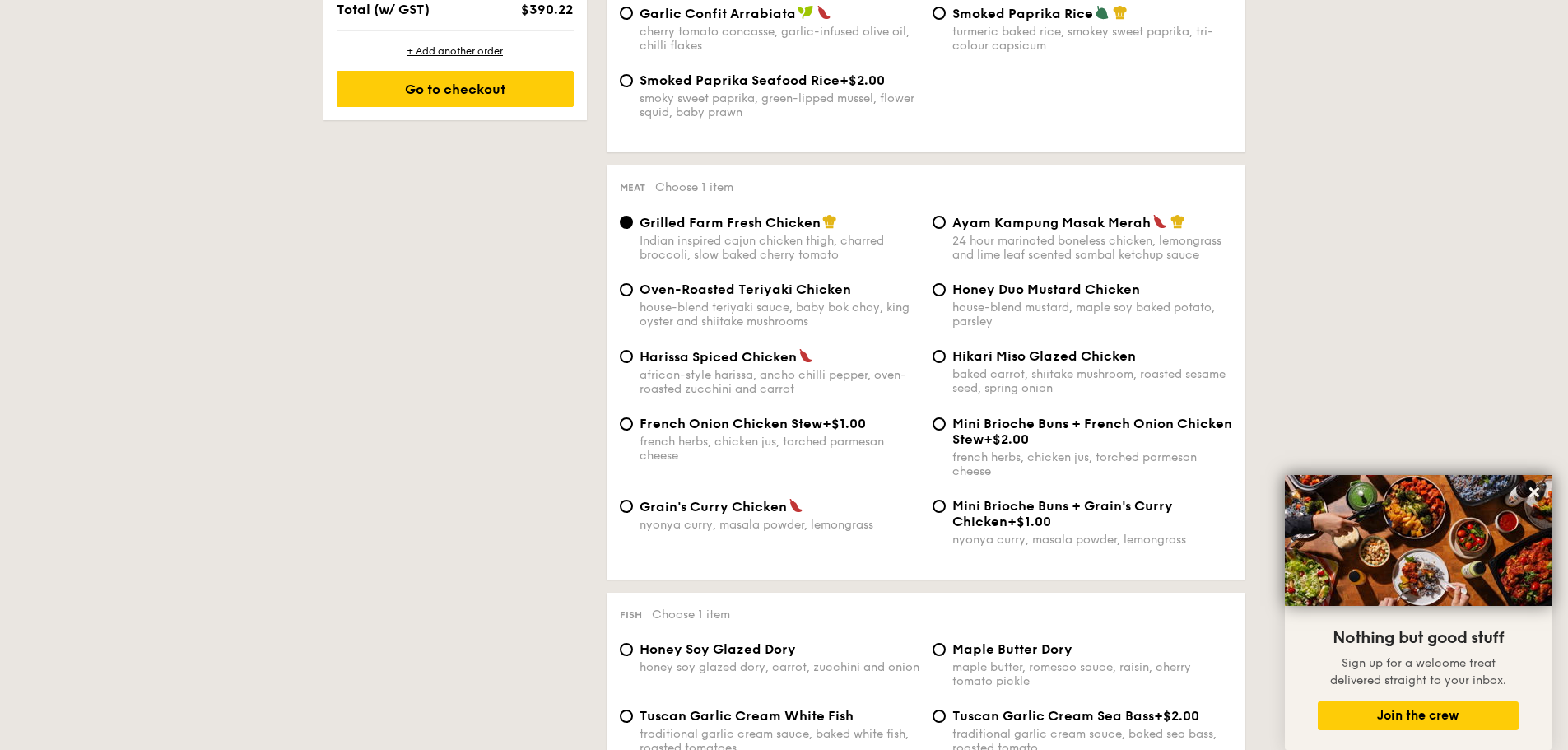
click at [788, 511] on img at bounding box center [796, 506] width 15 height 15
click at [633, 511] on input "Grain's Curry Chicken nyonya curry, masala powder, lemongrass" at bounding box center [627, 506] width 13 height 13
radio input "true"
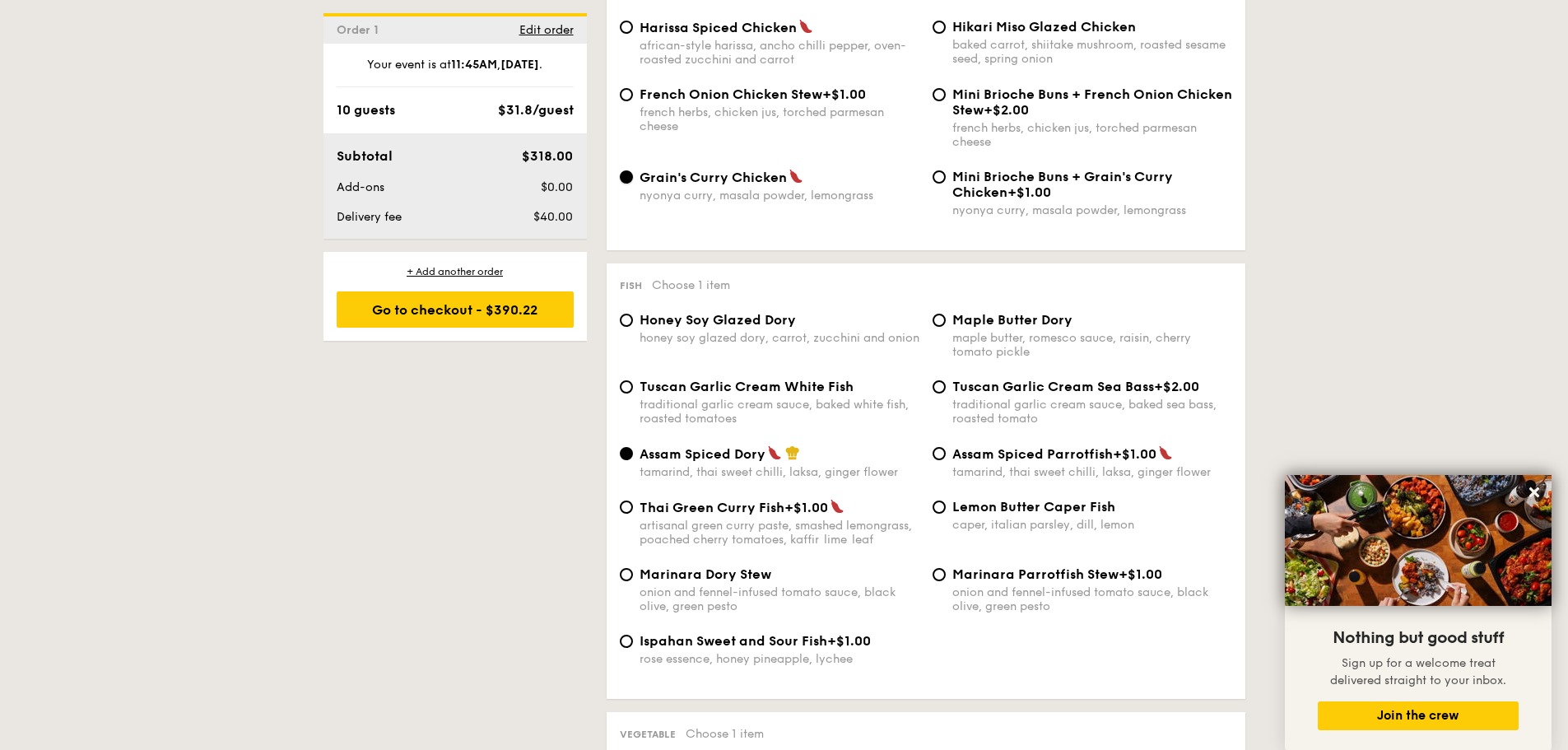
scroll to position [1318, 0]
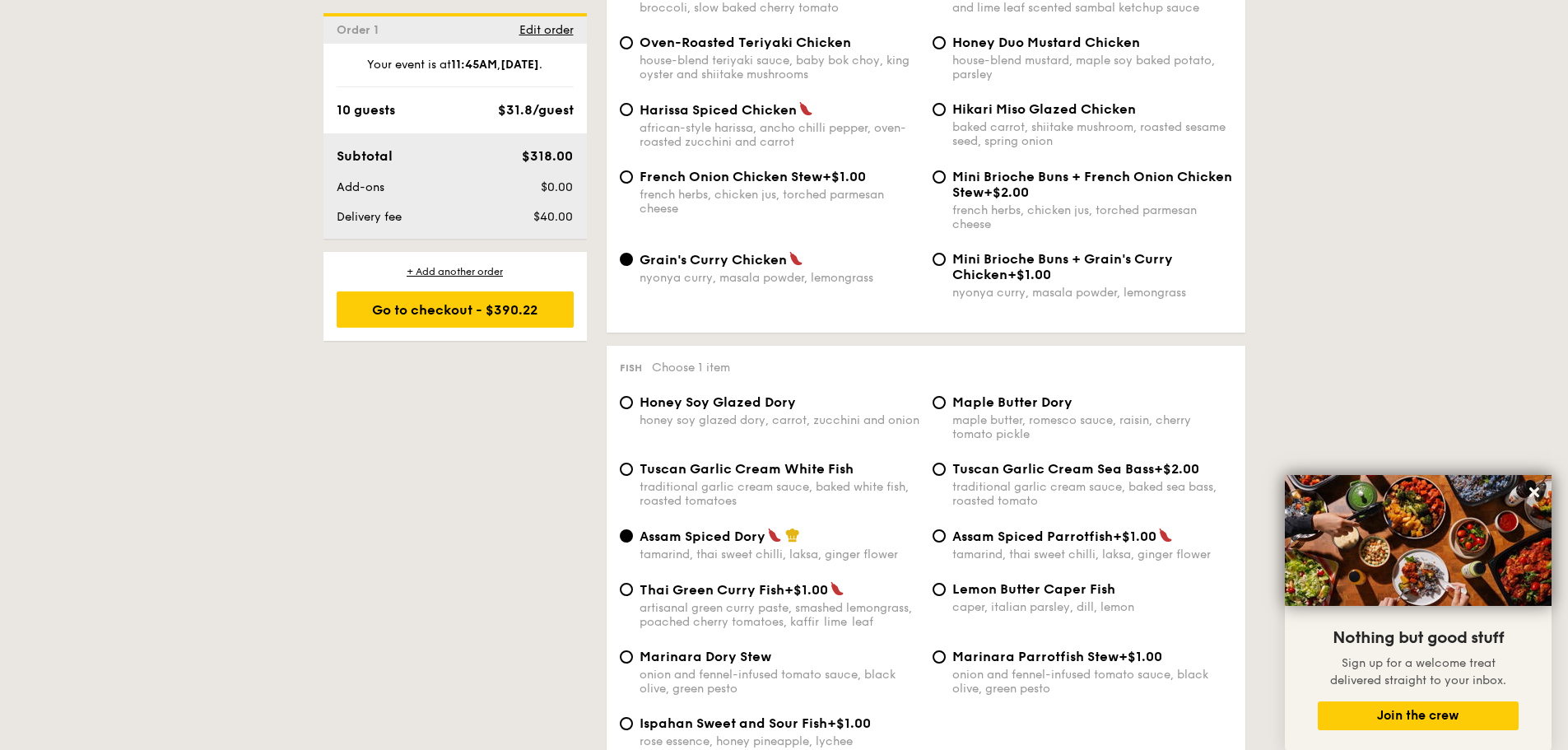
click at [955, 106] on span "Hikari Miso Glazed Chicken" at bounding box center [1043, 109] width 183 height 16
click at [945, 106] on input "Hikari Miso Glazed Chicken baked carrot, shiitake mushroom, roasted sesame seed…" at bounding box center [939, 110] width 13 height 13
radio input "true"
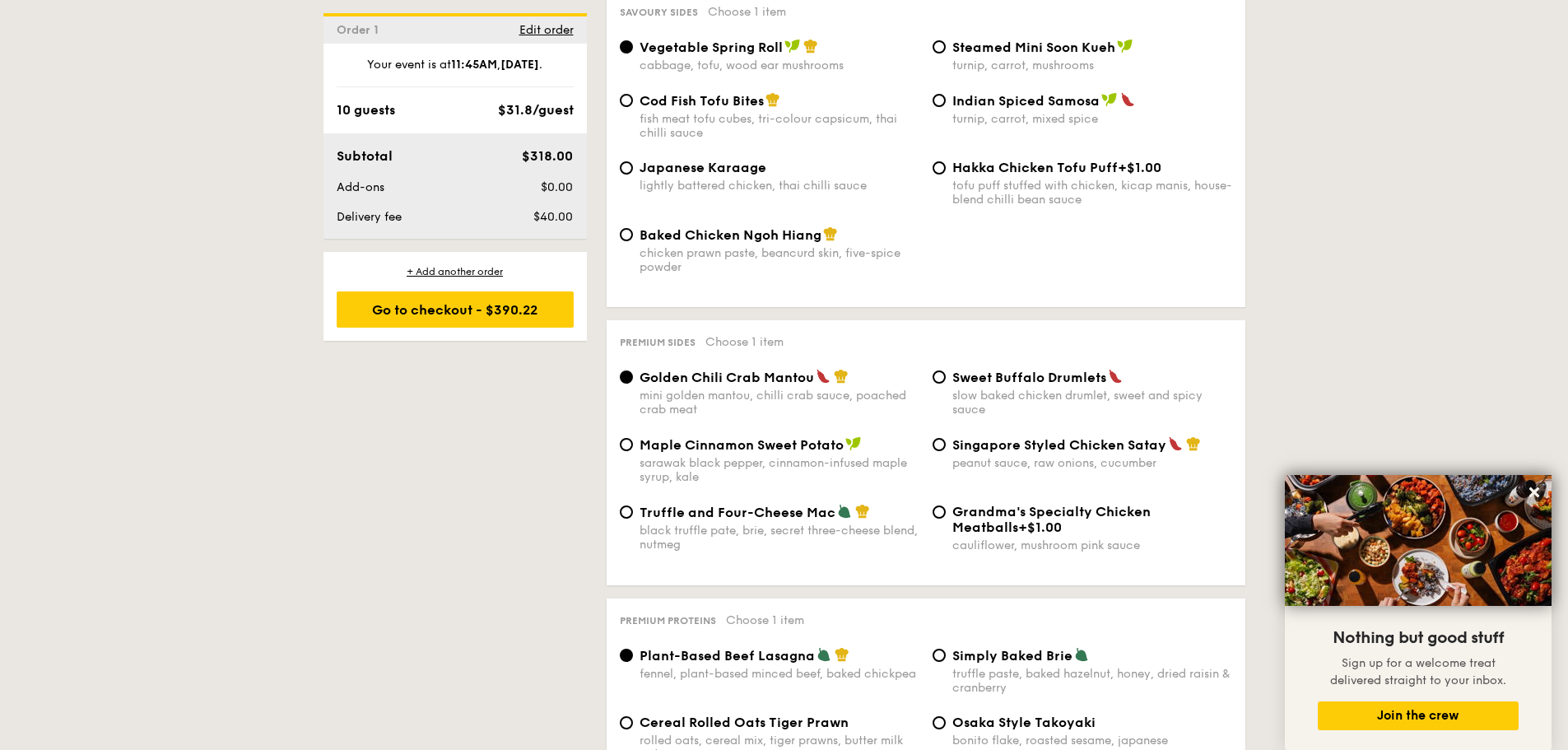
scroll to position [2717, 0]
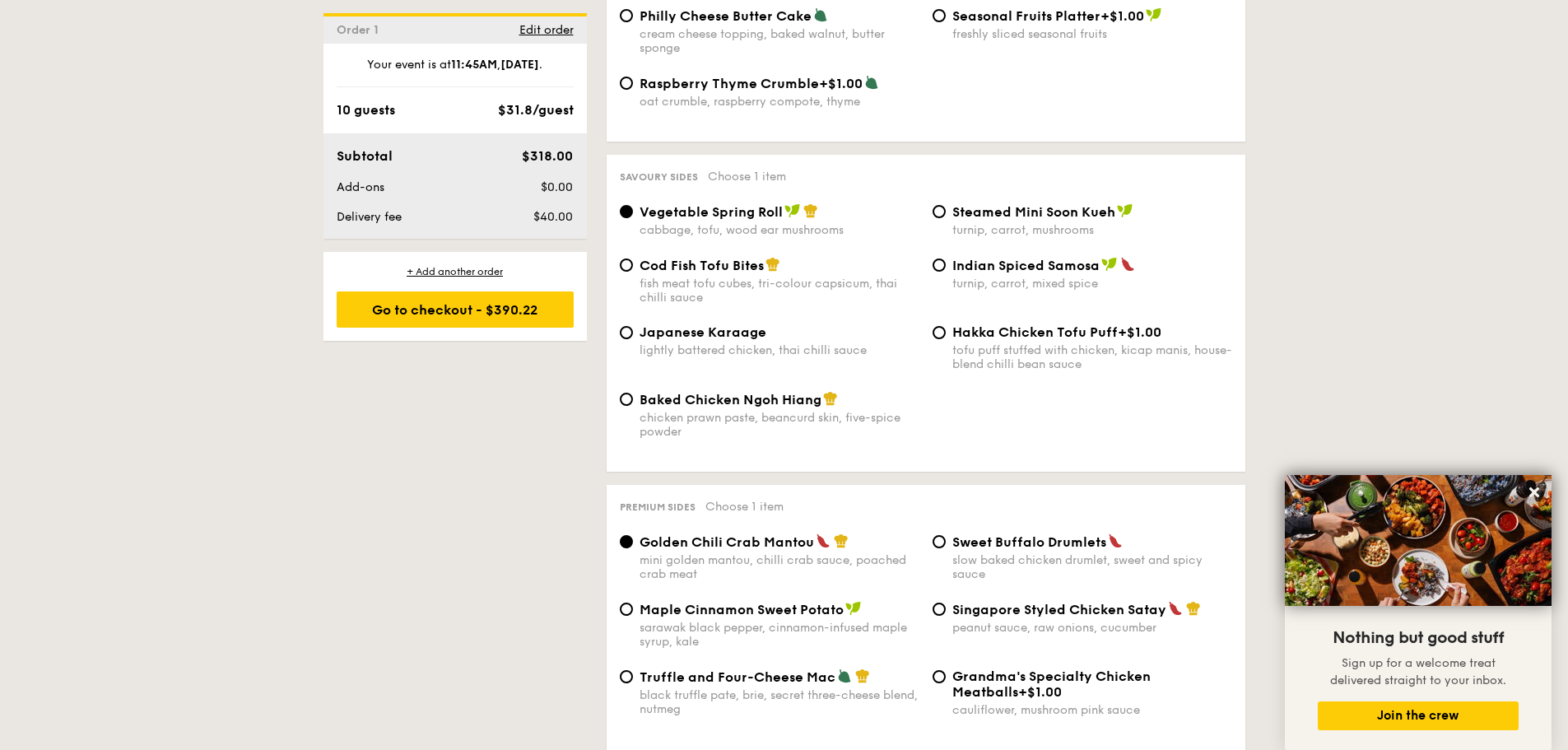
click at [799, 421] on div "chicken prawn paste, beancurd skin, five-spice powder" at bounding box center [779, 424] width 279 height 28
click at [633, 406] on input "Baked Chicken Ngoh Hiang chicken prawn paste, beancurd skin, five-spice powder" at bounding box center [627, 399] width 13 height 13
radio input "true"
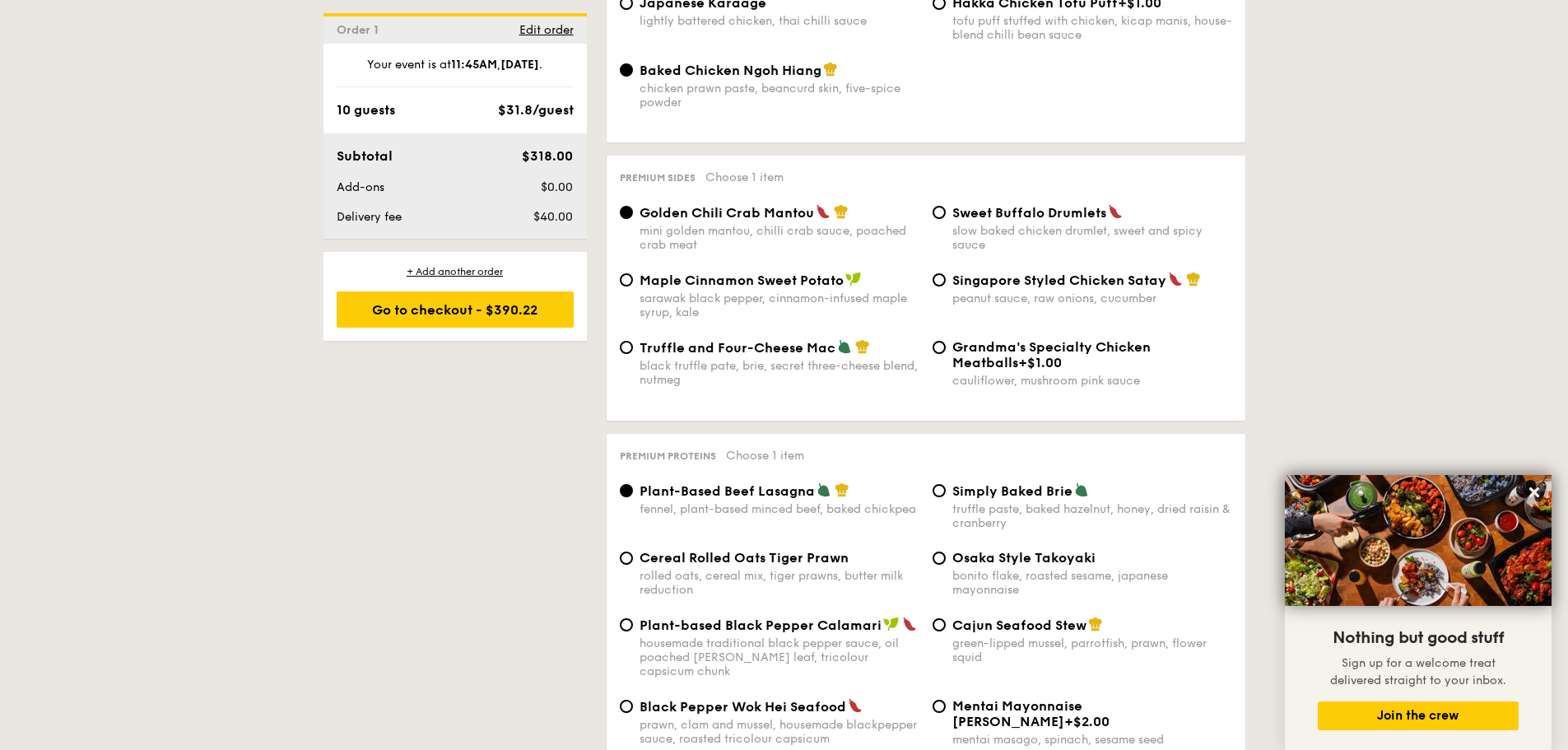
click at [1003, 280] on span "Singapore Styled Chicken Satay" at bounding box center [1059, 280] width 214 height 16
click at [945, 280] on input "Singapore Styled Chicken Satay peanut sauce, raw onions, cucumber" at bounding box center [939, 280] width 13 height 13
radio input "true"
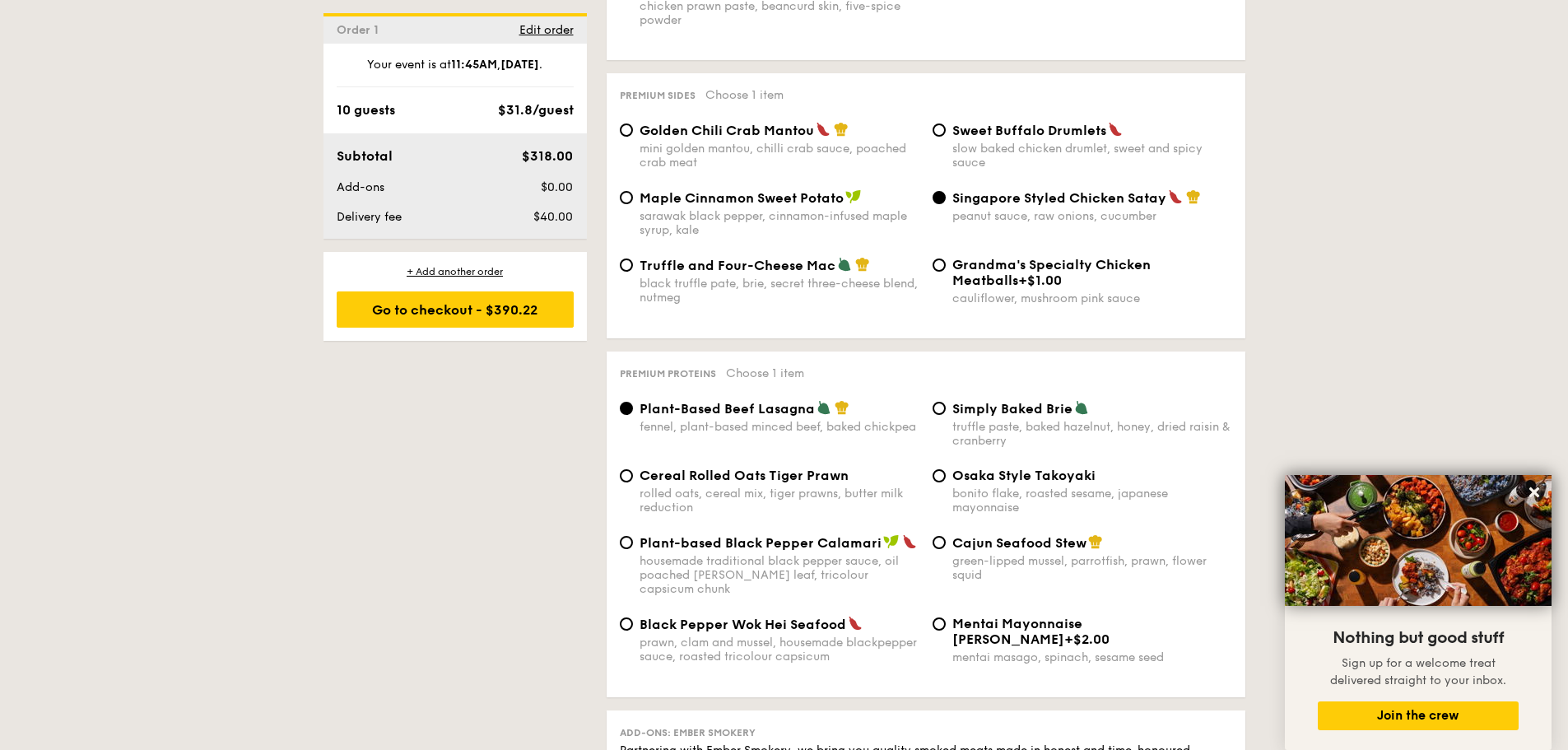
click at [841, 483] on div "Cereal Rolled Oats Tiger Prawn rolled oats, cereal mix, tiger prawns, butter mi…" at bounding box center [779, 491] width 279 height 47
click at [633, 482] on input "Cereal Rolled Oats Tiger Prawn rolled oats, cereal mix, tiger prawns, butter mi…" at bounding box center [627, 476] width 13 height 13
radio input "true"
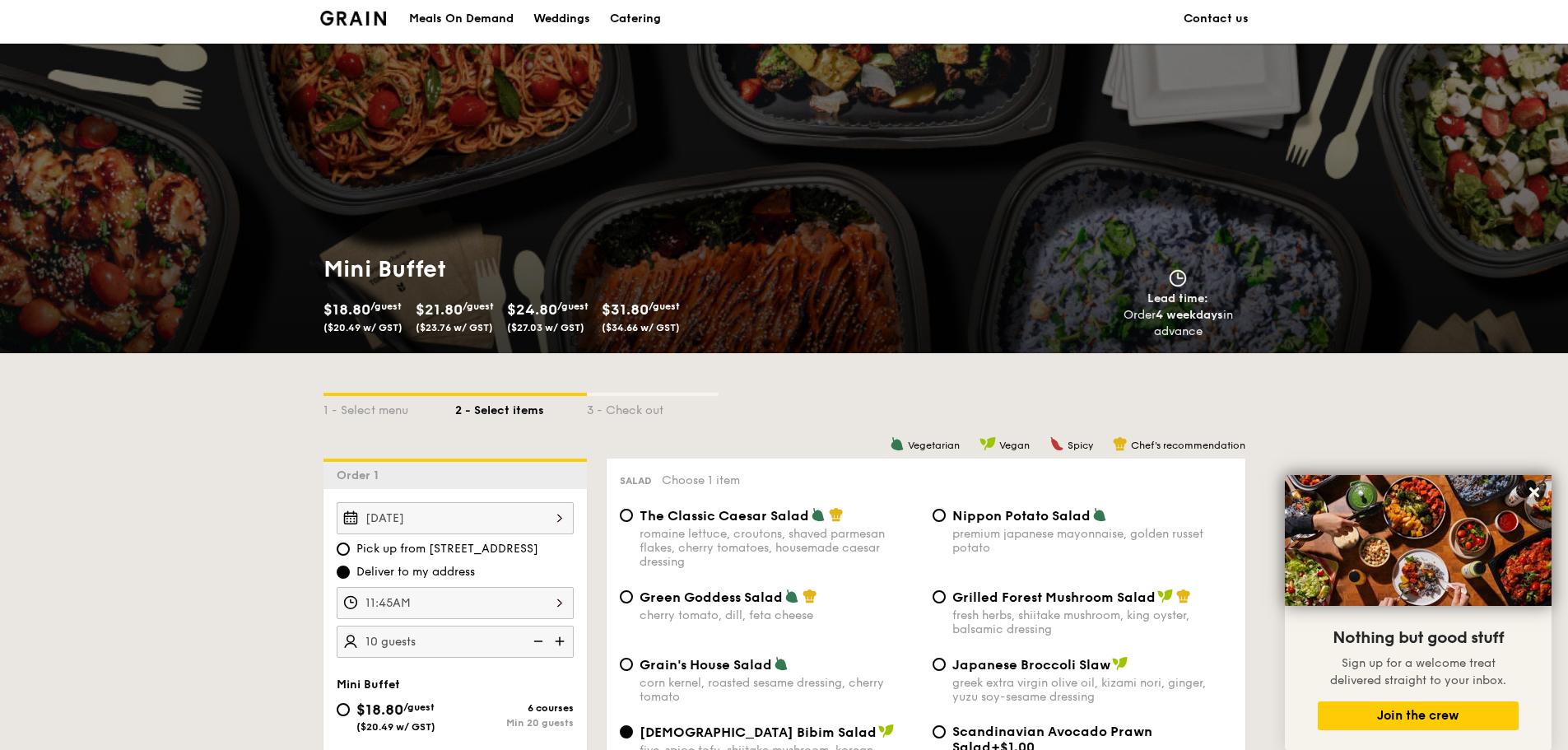
scroll to position [0, 0]
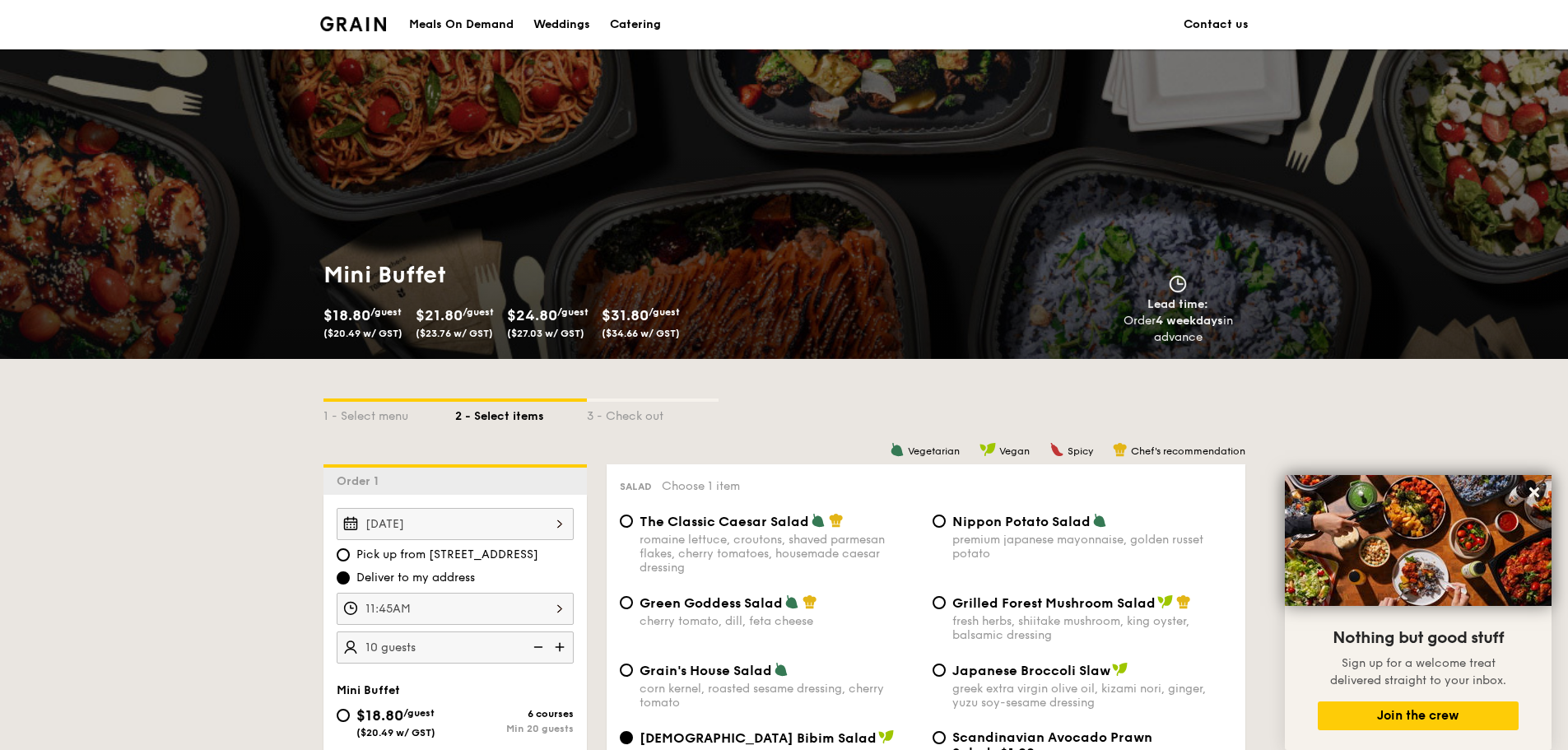
click at [556, 18] on div "Weddings" at bounding box center [561, 24] width 57 height 49
